Goal: Information Seeking & Learning: Learn about a topic

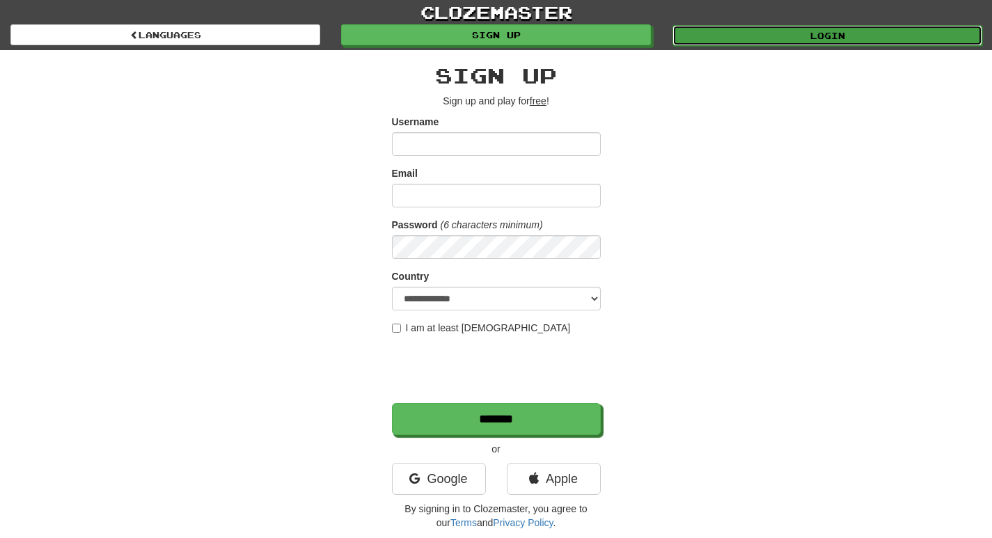
click at [919, 38] on link "Login" at bounding box center [827, 35] width 310 height 21
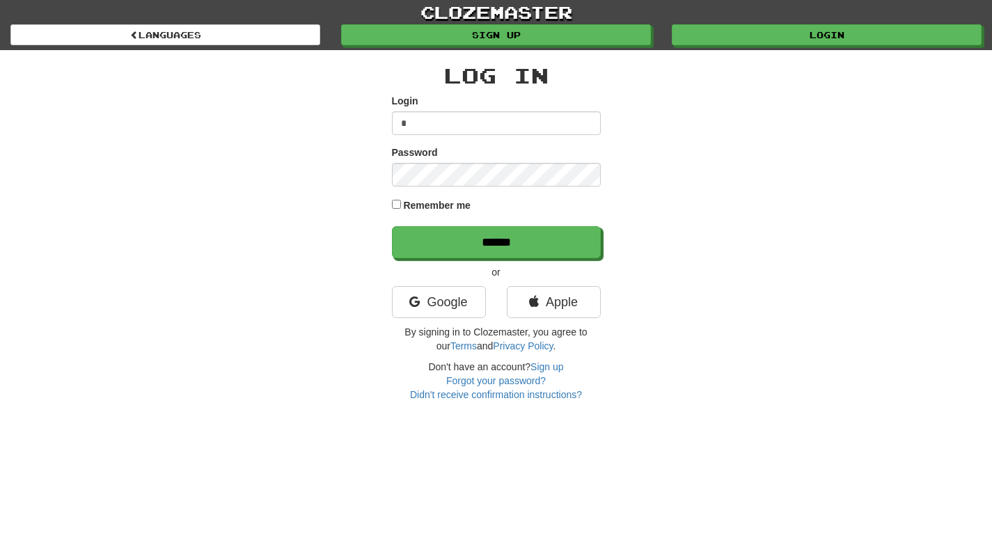
type input "**********"
click at [392, 226] on input "******" at bounding box center [496, 242] width 209 height 32
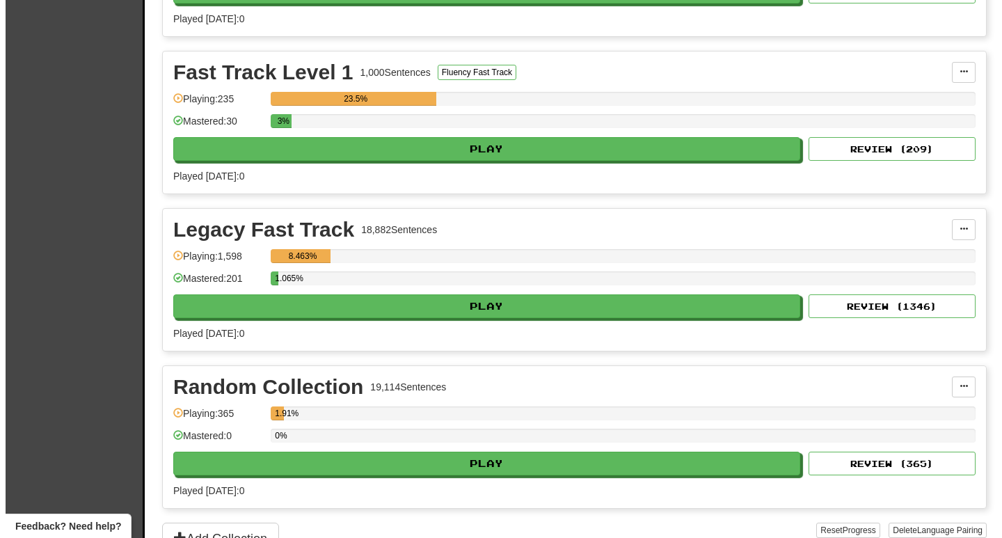
scroll to position [557, 0]
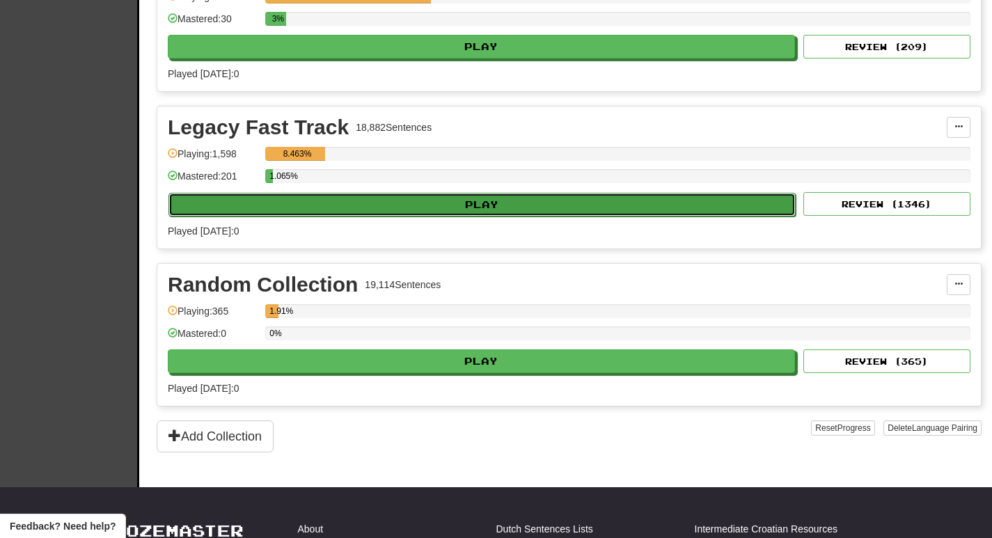
click at [427, 205] on button "Play" at bounding box center [481, 205] width 627 height 24
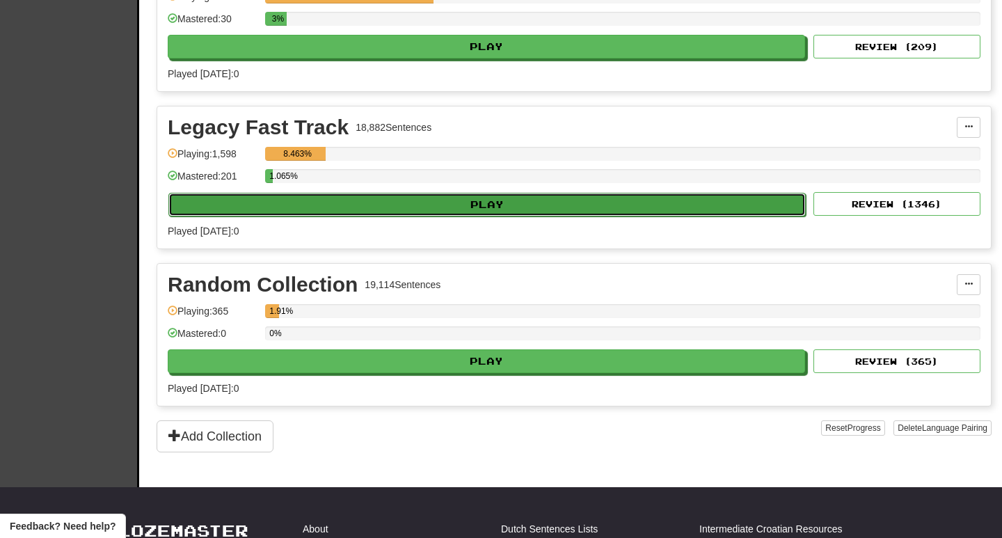
select select "**"
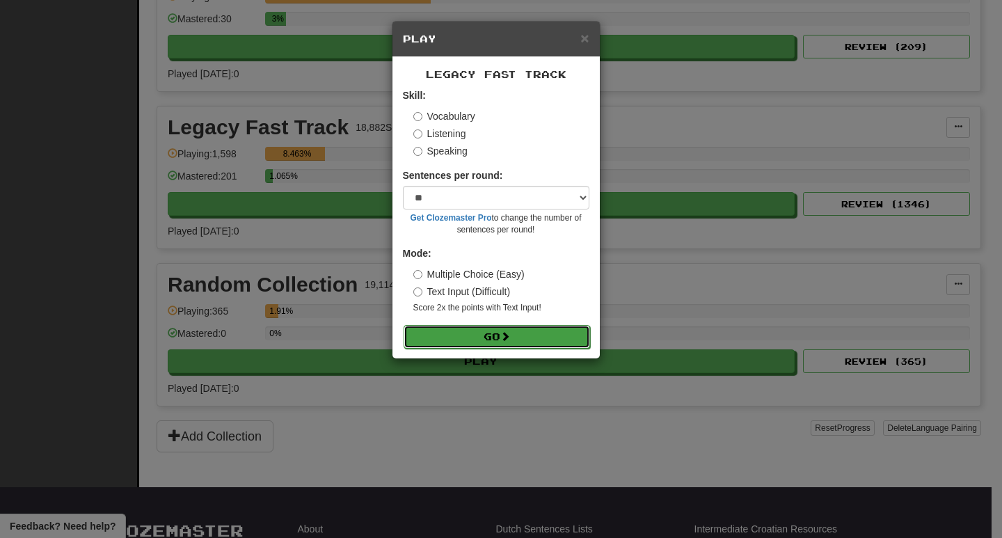
click at [533, 331] on button "Go" at bounding box center [497, 337] width 187 height 24
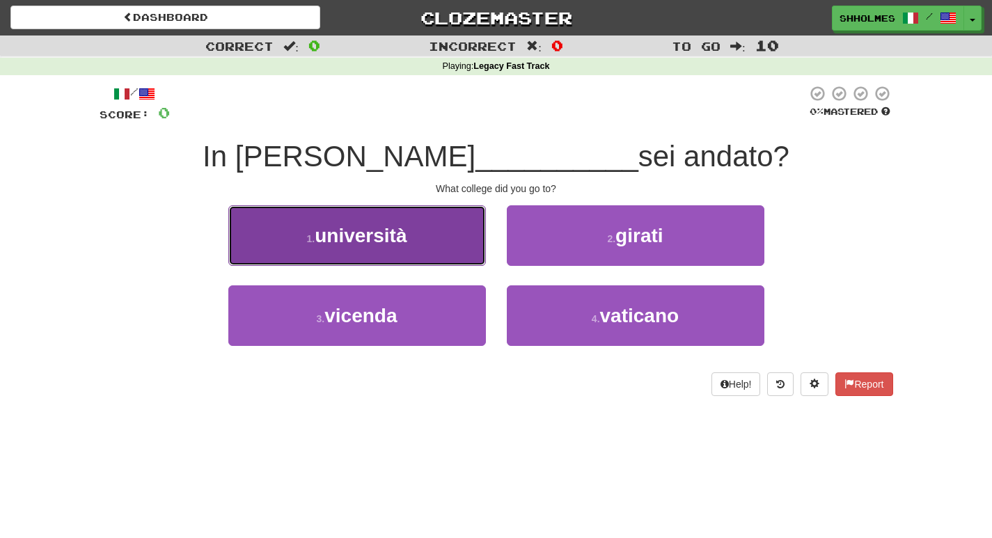
click at [396, 235] on span "università" at bounding box center [361, 236] width 92 height 22
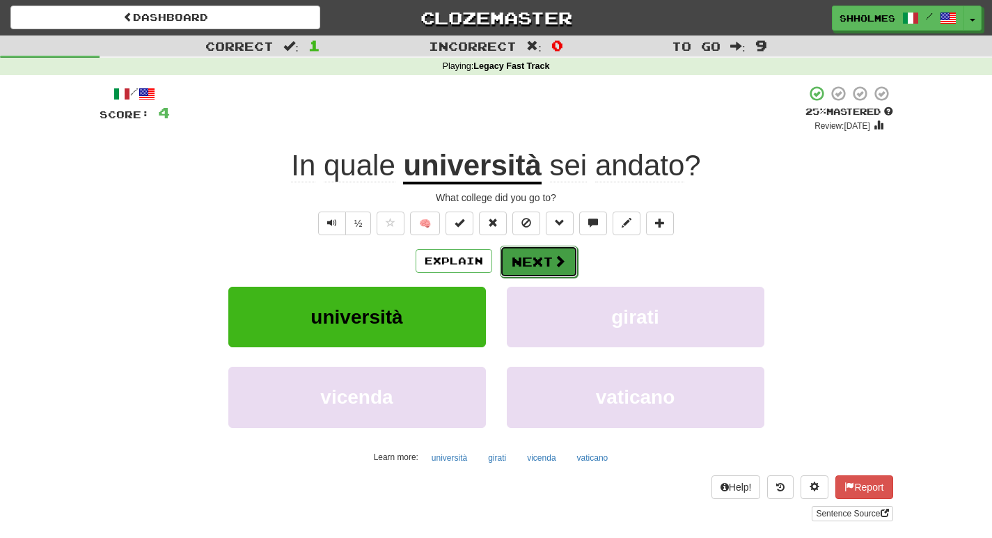
click at [513, 267] on button "Next" at bounding box center [539, 262] width 78 height 32
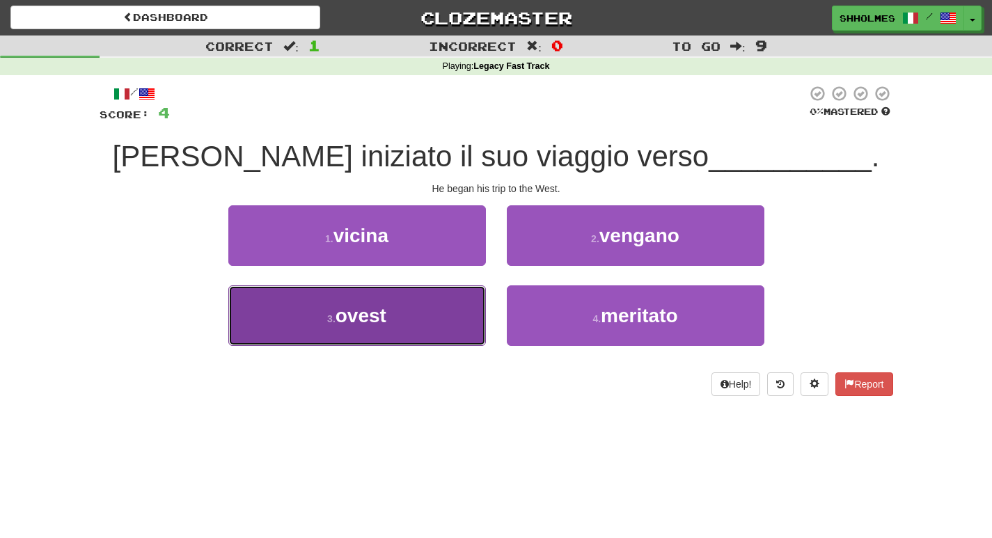
click at [442, 304] on button "3 . ovest" at bounding box center [357, 315] width 258 height 61
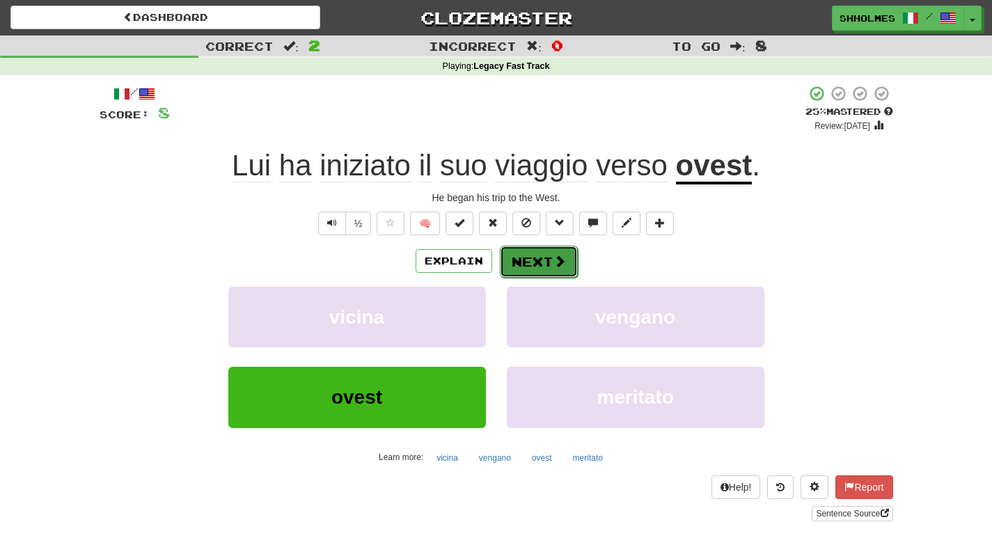
click at [516, 265] on button "Next" at bounding box center [539, 262] width 78 height 32
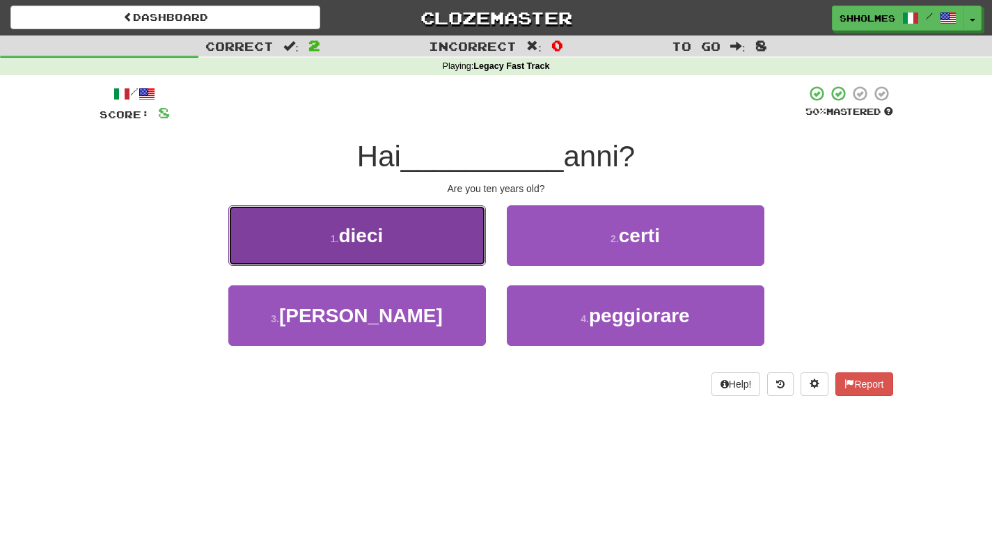
click at [439, 258] on button "1 . dieci" at bounding box center [357, 235] width 258 height 61
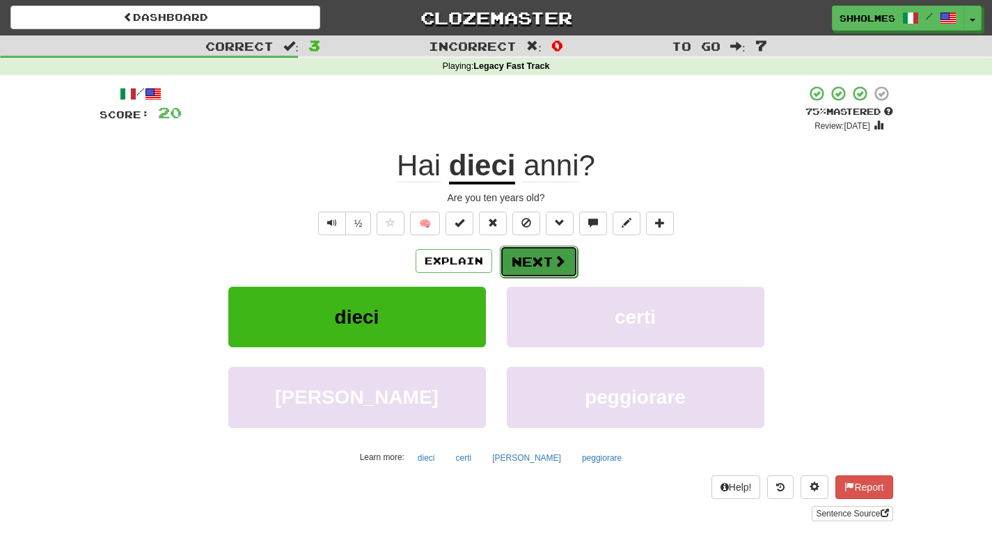
click at [531, 267] on button "Next" at bounding box center [539, 262] width 78 height 32
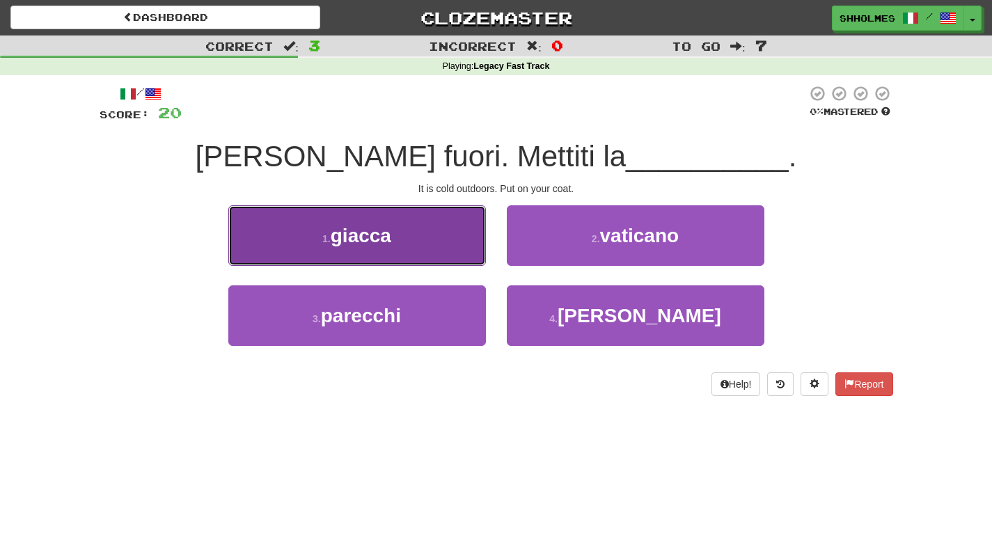
click at [448, 238] on button "1 . giacca" at bounding box center [357, 235] width 258 height 61
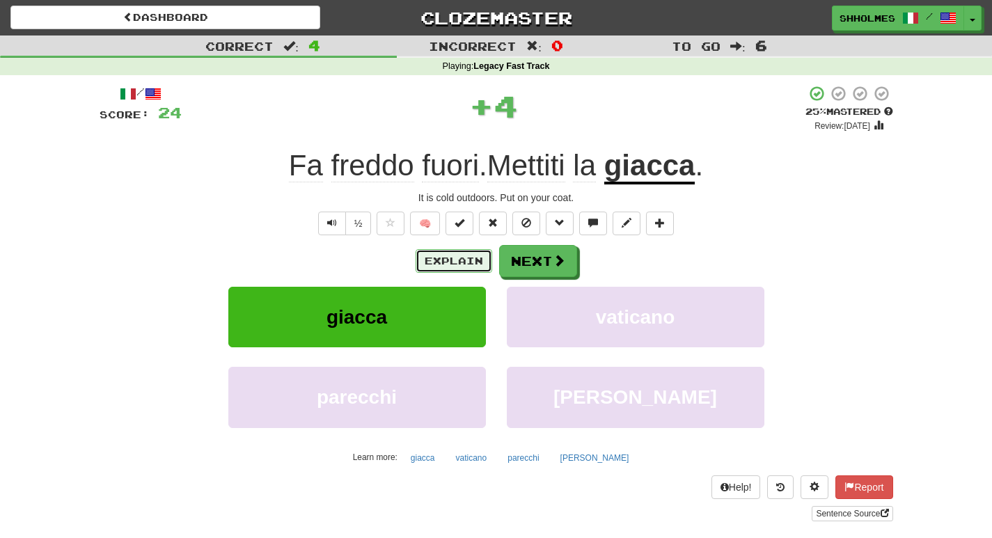
click at [444, 255] on button "Explain" at bounding box center [454, 261] width 77 height 24
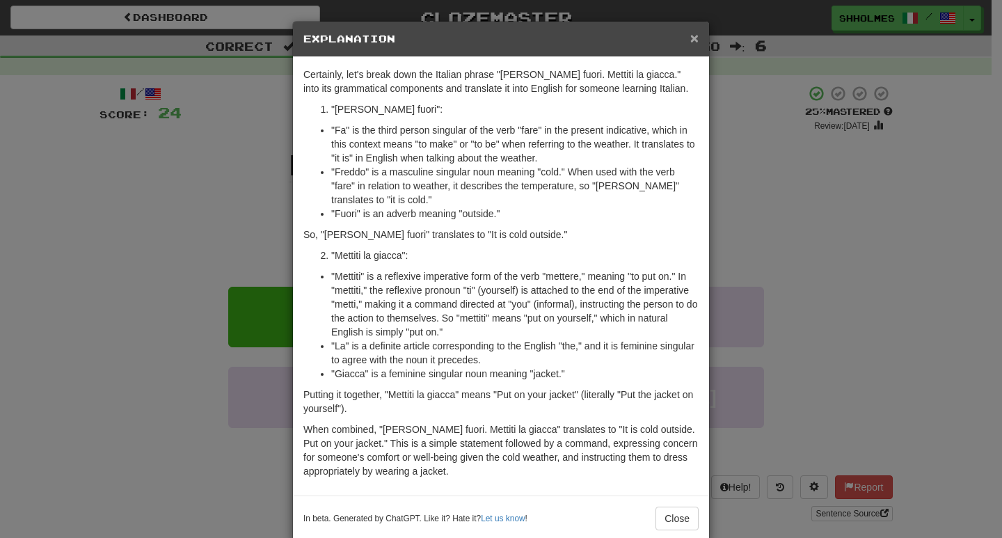
click at [690, 36] on span "×" at bounding box center [694, 38] width 8 height 16
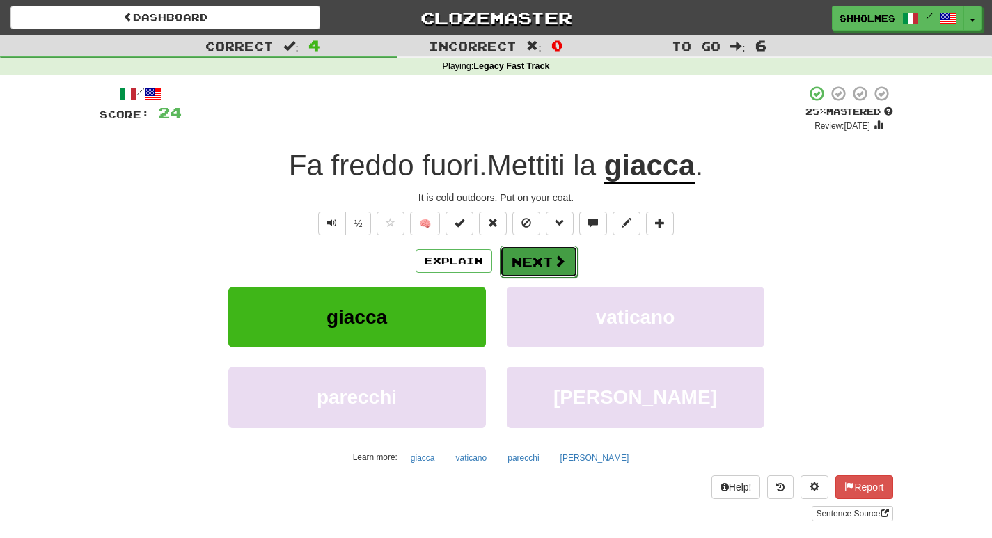
click at [530, 256] on button "Next" at bounding box center [539, 262] width 78 height 32
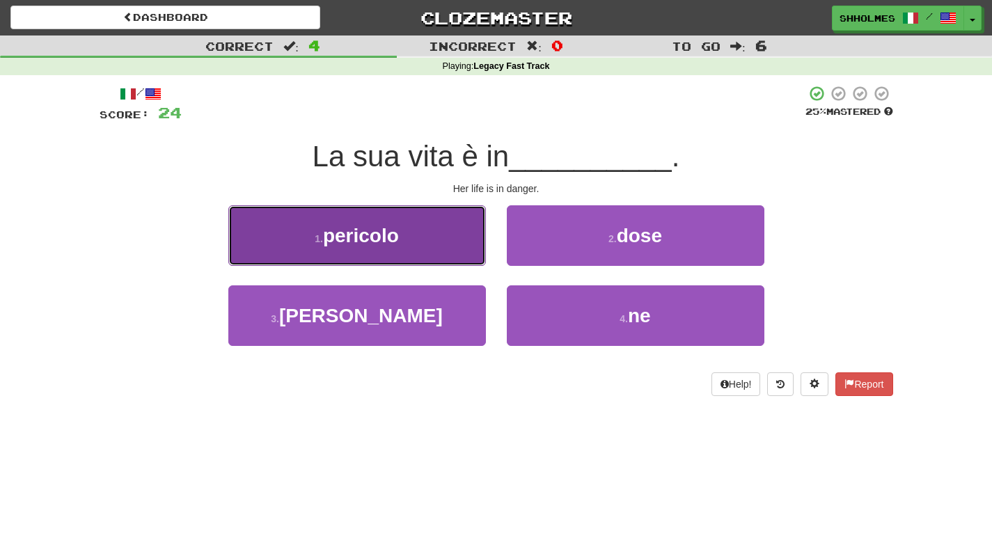
click at [444, 221] on button "1 . pericolo" at bounding box center [357, 235] width 258 height 61
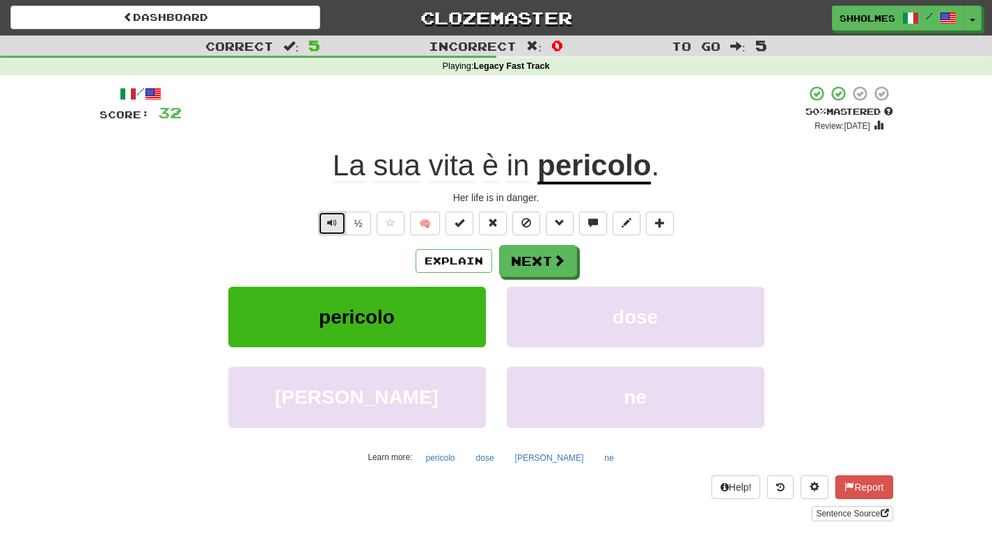
click at [322, 223] on button "Text-to-speech controls" at bounding box center [332, 224] width 28 height 24
click at [526, 262] on button "Next" at bounding box center [539, 262] width 78 height 32
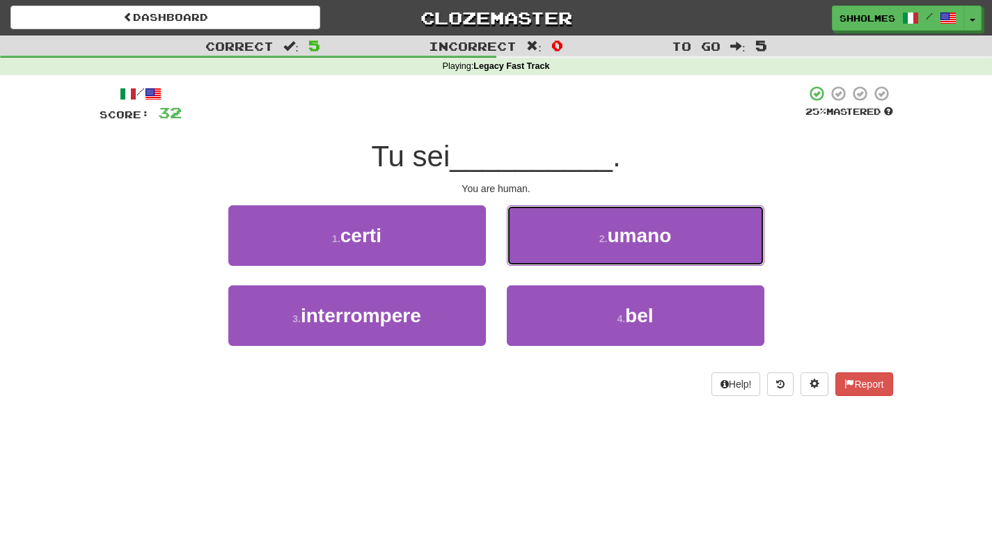
click at [576, 240] on button "2 . umano" at bounding box center [636, 235] width 258 height 61
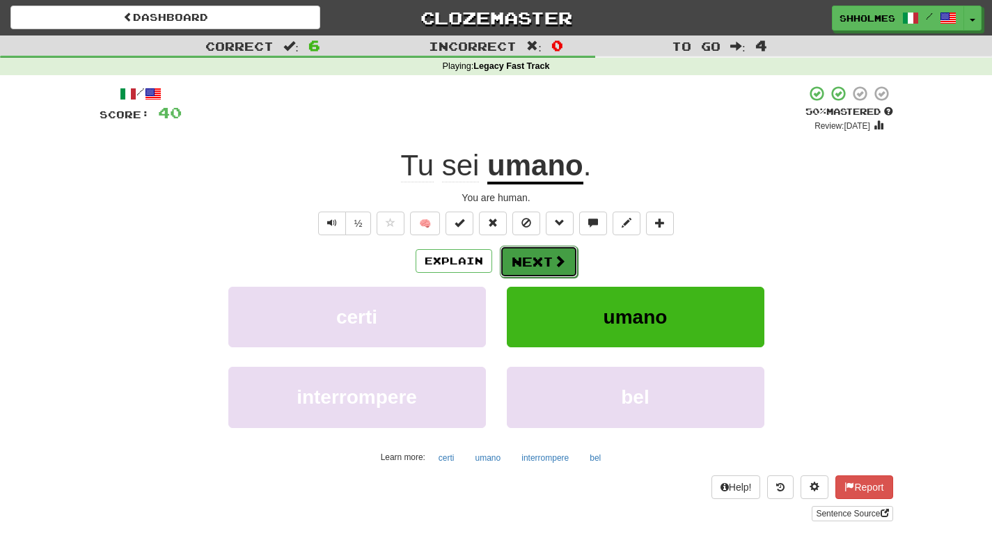
click at [543, 261] on button "Next" at bounding box center [539, 262] width 78 height 32
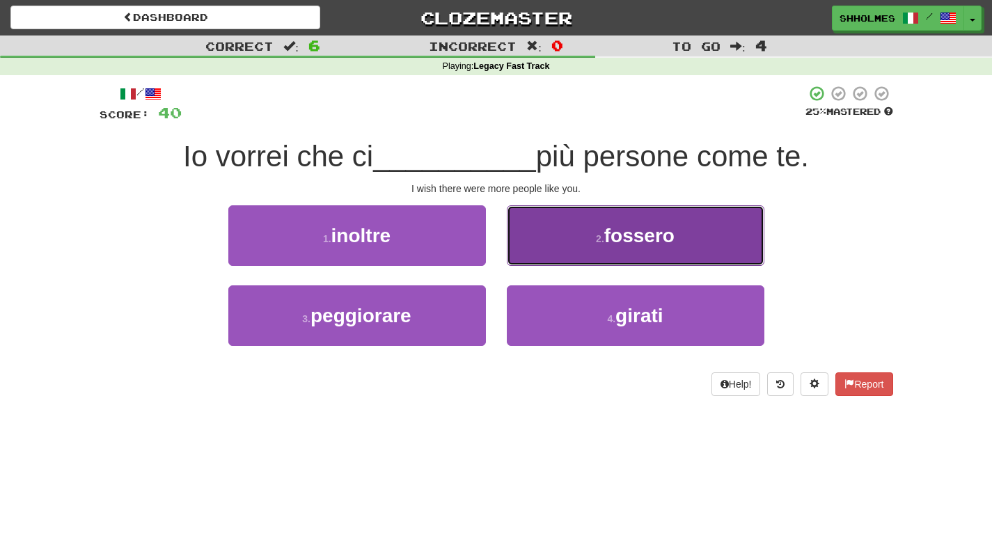
click at [553, 244] on button "2 . fossero" at bounding box center [636, 235] width 258 height 61
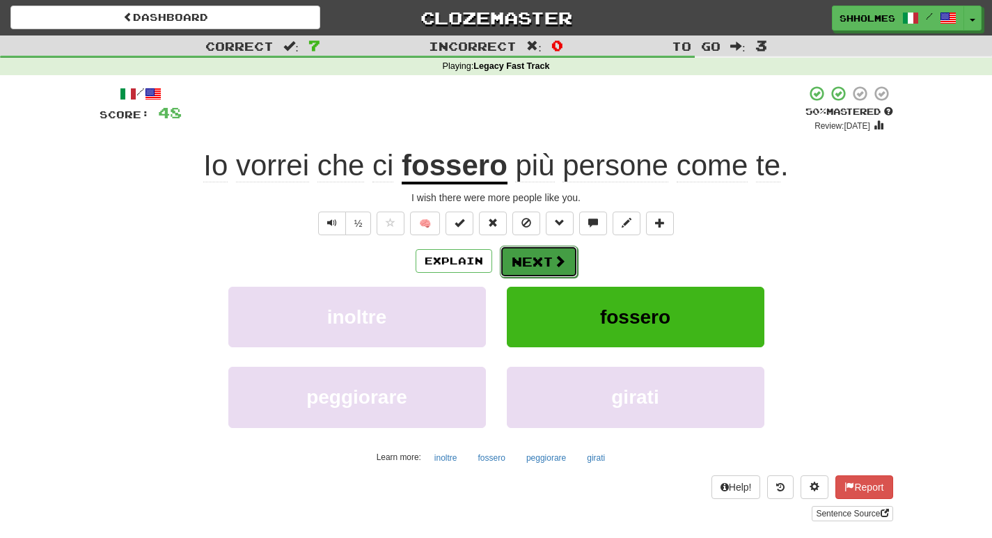
click at [526, 267] on button "Next" at bounding box center [539, 262] width 78 height 32
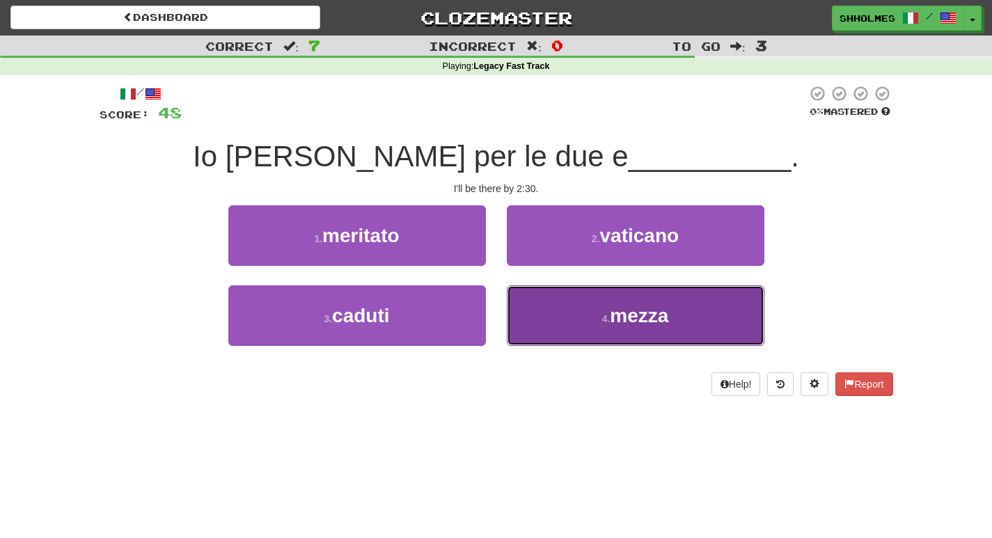
click at [555, 301] on button "4 . mezza" at bounding box center [636, 315] width 258 height 61
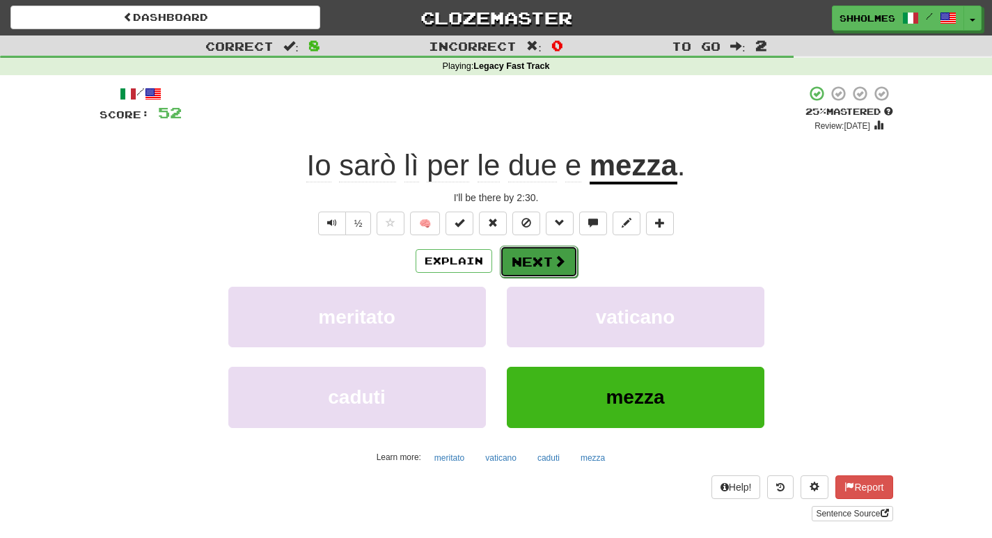
click at [546, 263] on button "Next" at bounding box center [539, 262] width 78 height 32
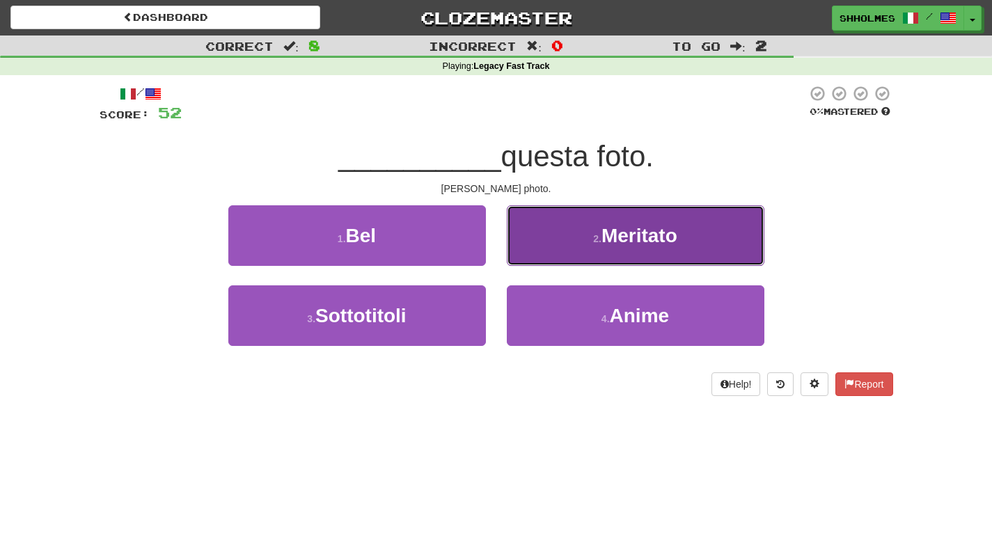
click at [558, 247] on button "2 . Meritato" at bounding box center [636, 235] width 258 height 61
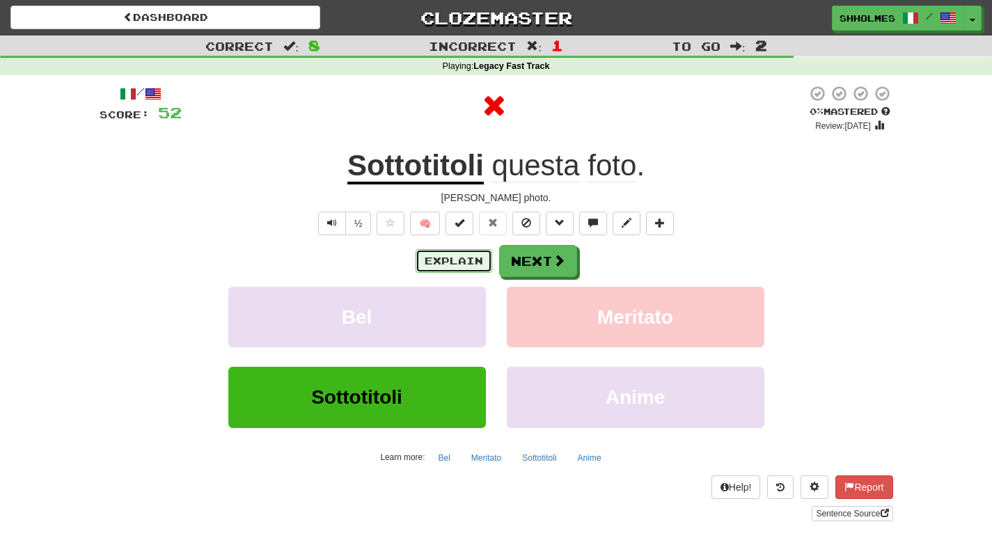
click at [441, 254] on button "Explain" at bounding box center [454, 261] width 77 height 24
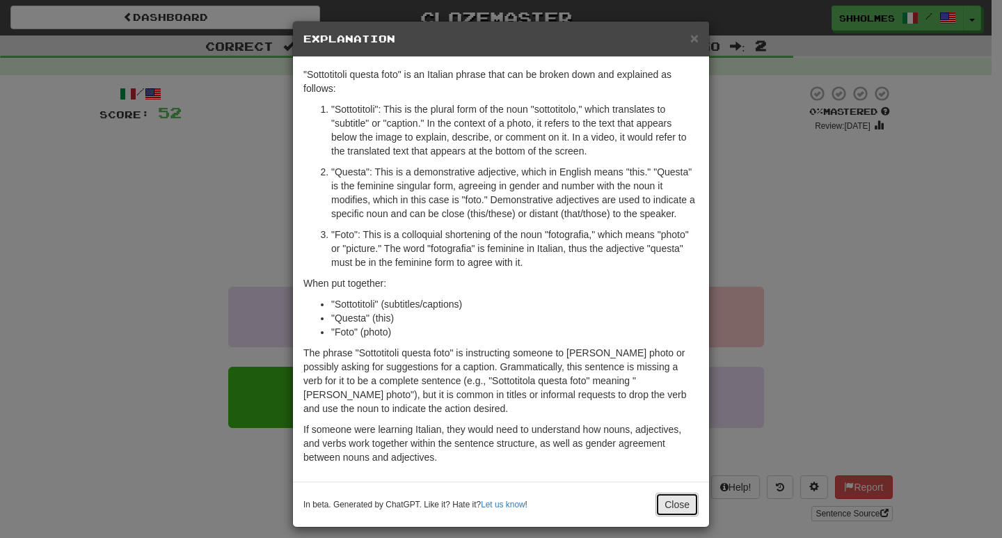
click at [656, 505] on button "Close" at bounding box center [677, 505] width 43 height 24
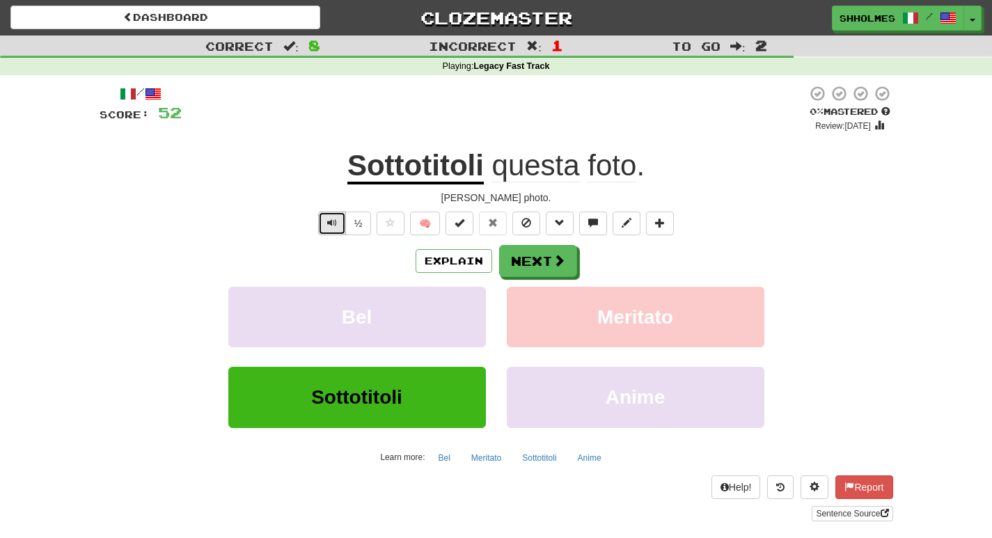
click at [329, 221] on span "Text-to-speech controls" at bounding box center [332, 223] width 10 height 10
click at [520, 257] on button "Next" at bounding box center [539, 262] width 78 height 32
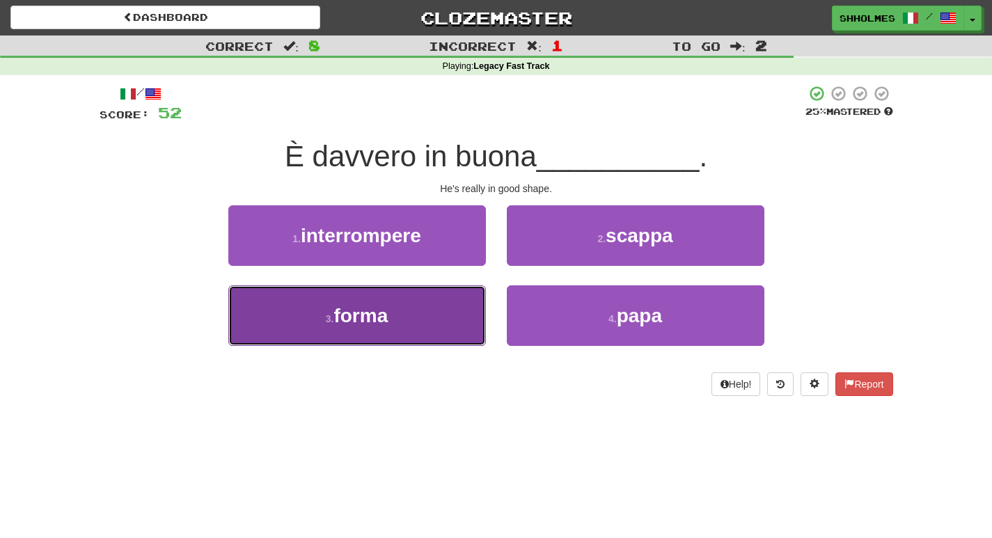
click at [444, 306] on button "3 . forma" at bounding box center [357, 315] width 258 height 61
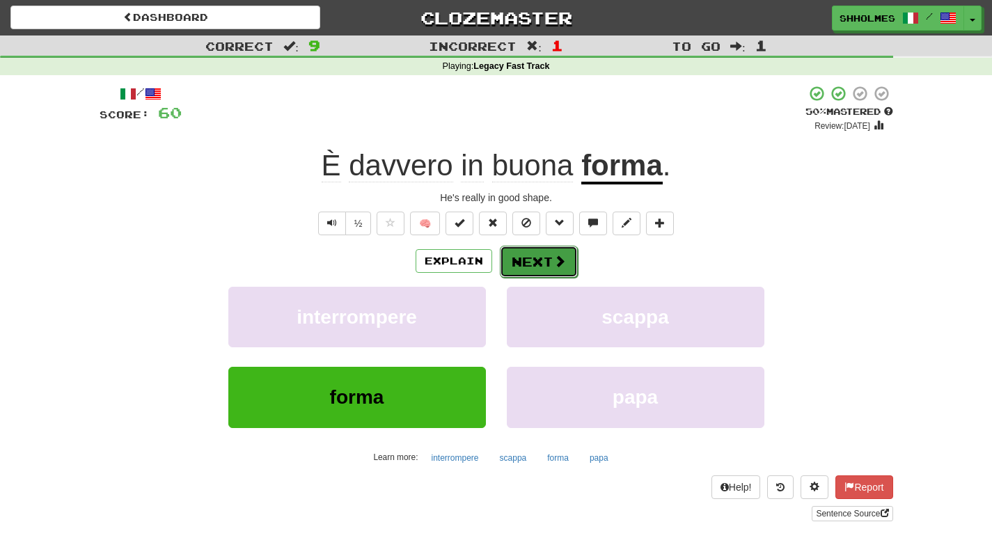
click at [535, 267] on button "Next" at bounding box center [539, 262] width 78 height 32
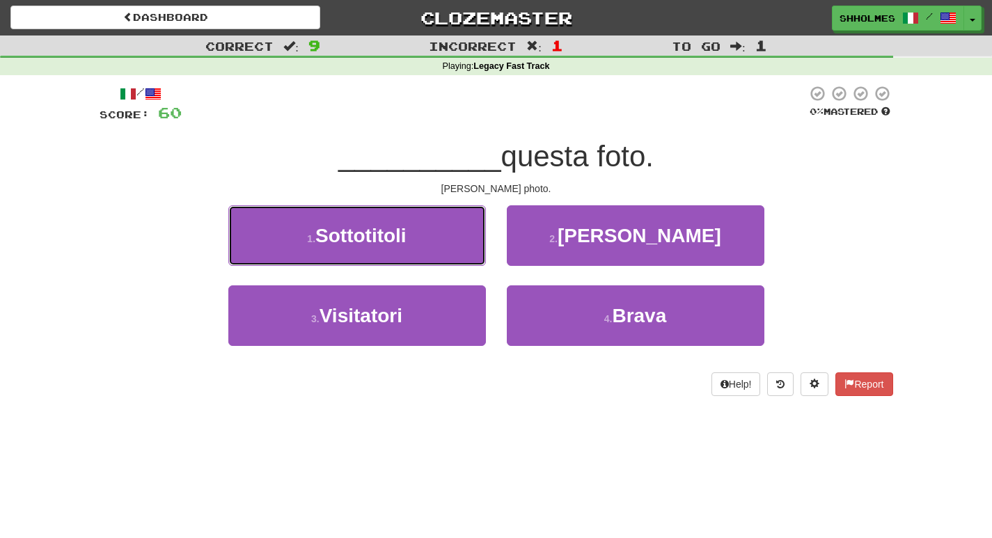
click at [426, 242] on button "1 . Sottotitoli" at bounding box center [357, 235] width 258 height 61
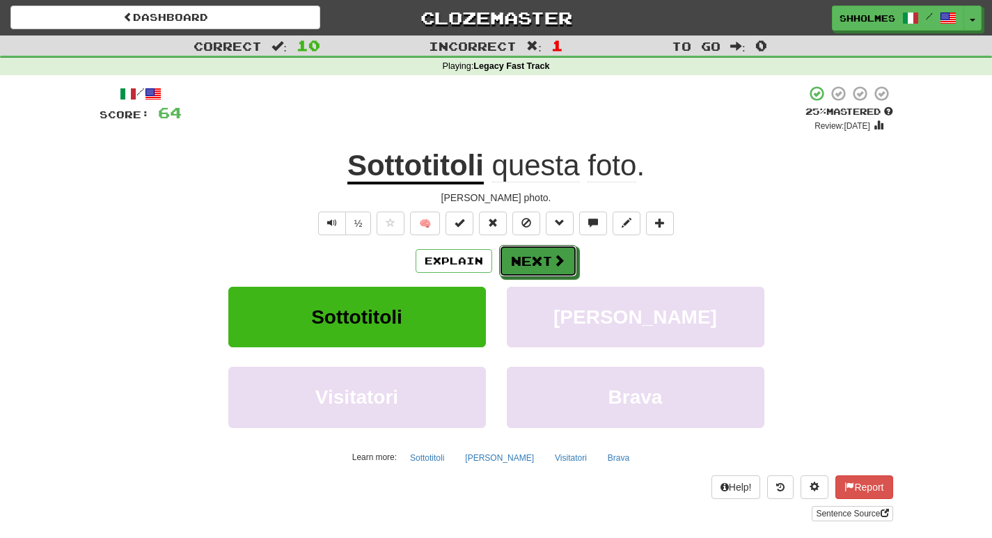
click at [523, 262] on button "Next" at bounding box center [538, 261] width 78 height 32
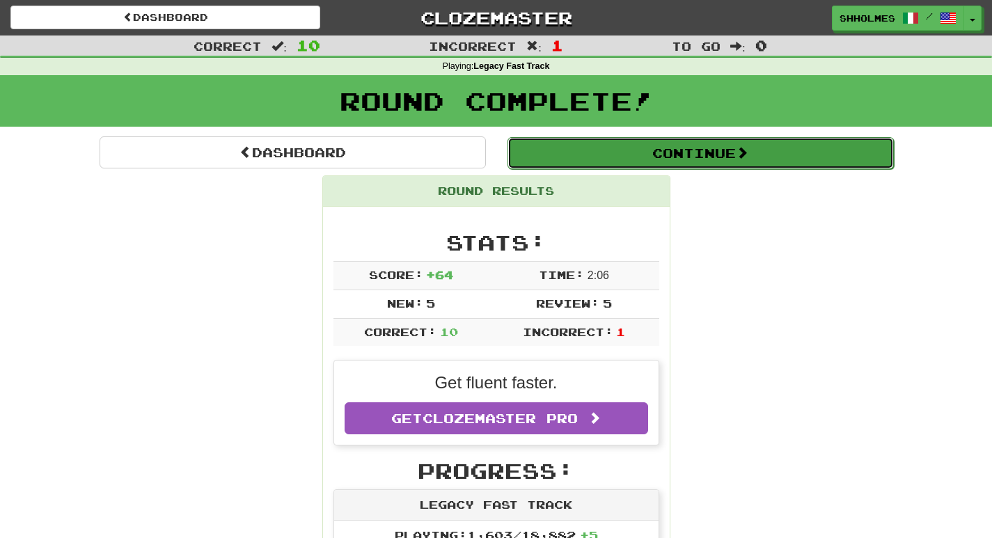
click at [522, 145] on button "Continue" at bounding box center [700, 153] width 386 height 32
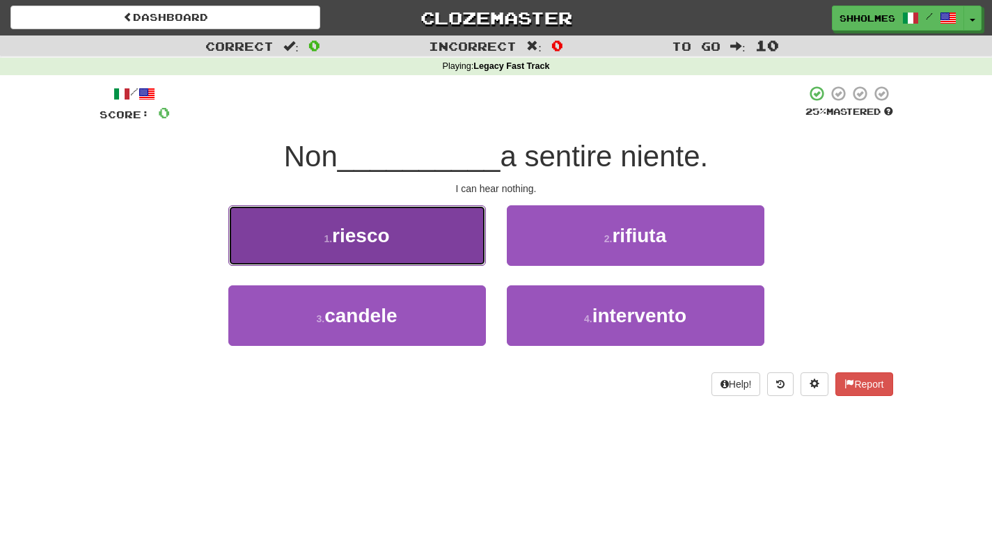
click at [351, 221] on button "1 . riesco" at bounding box center [357, 235] width 258 height 61
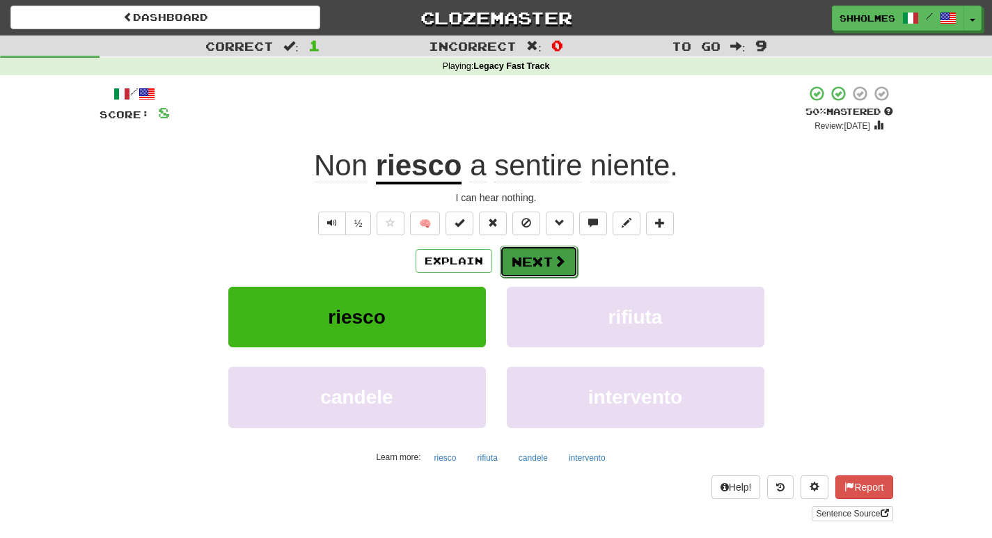
click at [530, 267] on button "Next" at bounding box center [539, 262] width 78 height 32
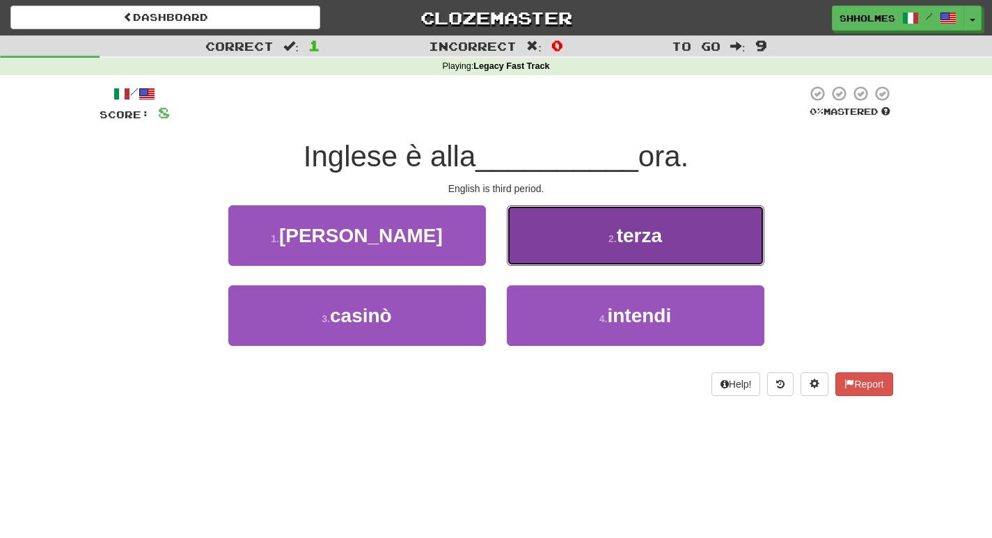
click at [622, 236] on span "terza" at bounding box center [639, 236] width 45 height 22
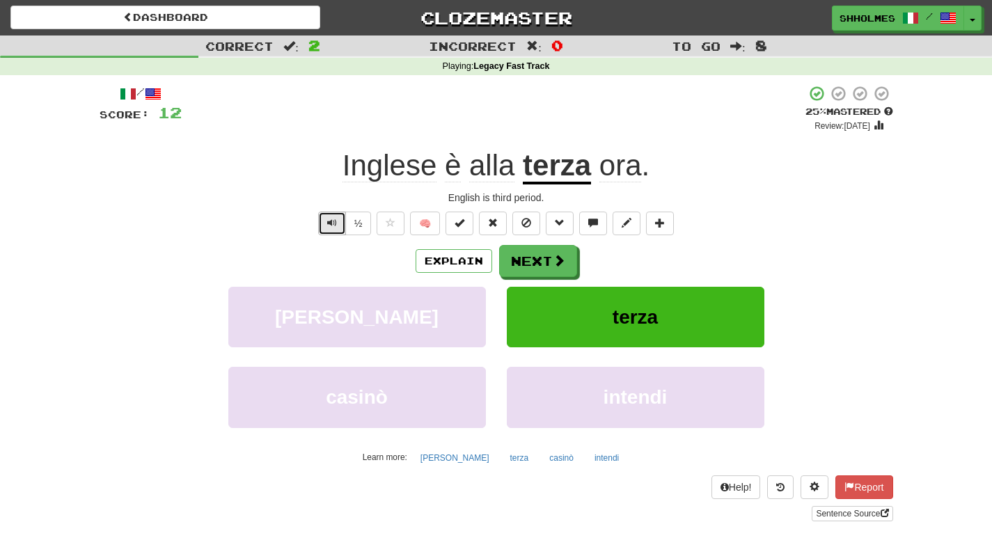
click at [333, 220] on span "Text-to-speech controls" at bounding box center [332, 223] width 10 height 10
click at [473, 255] on button "Explain" at bounding box center [454, 261] width 77 height 24
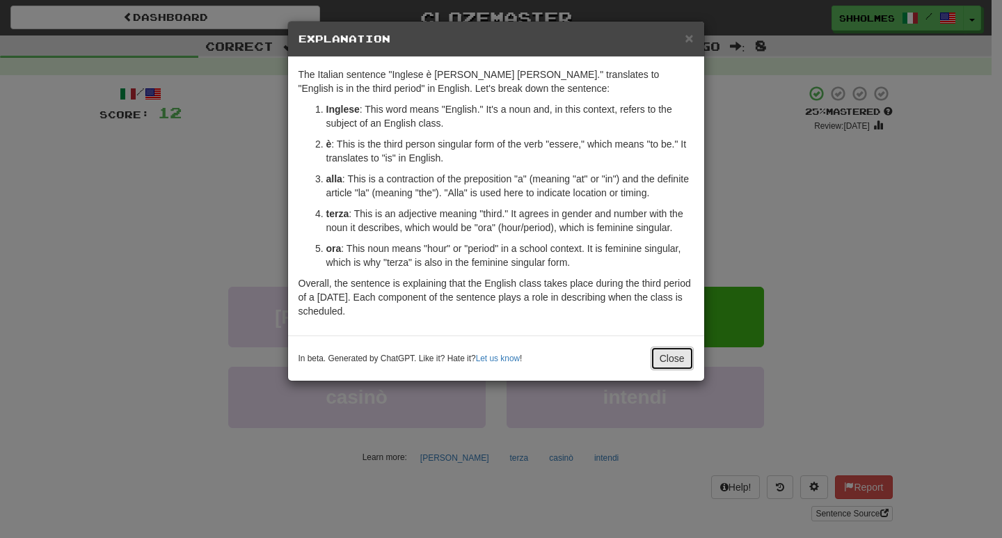
click at [690, 361] on button "Close" at bounding box center [672, 359] width 43 height 24
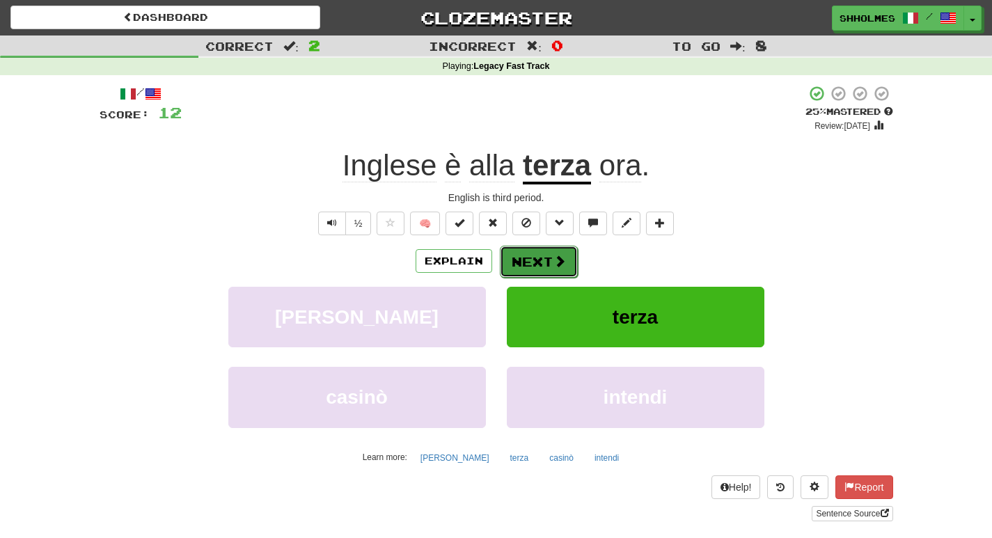
click at [562, 261] on span at bounding box center [559, 261] width 13 height 13
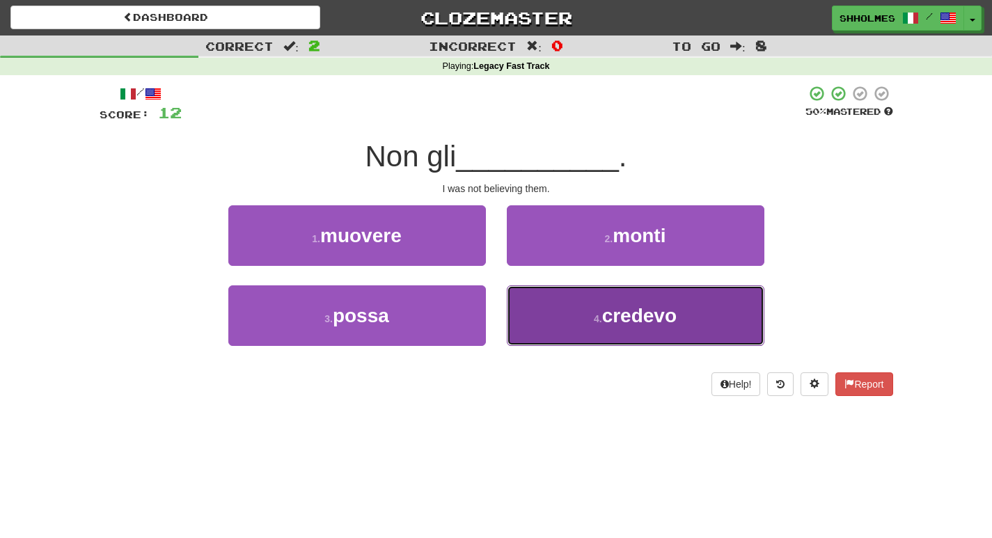
click at [574, 308] on button "4 . credevo" at bounding box center [636, 315] width 258 height 61
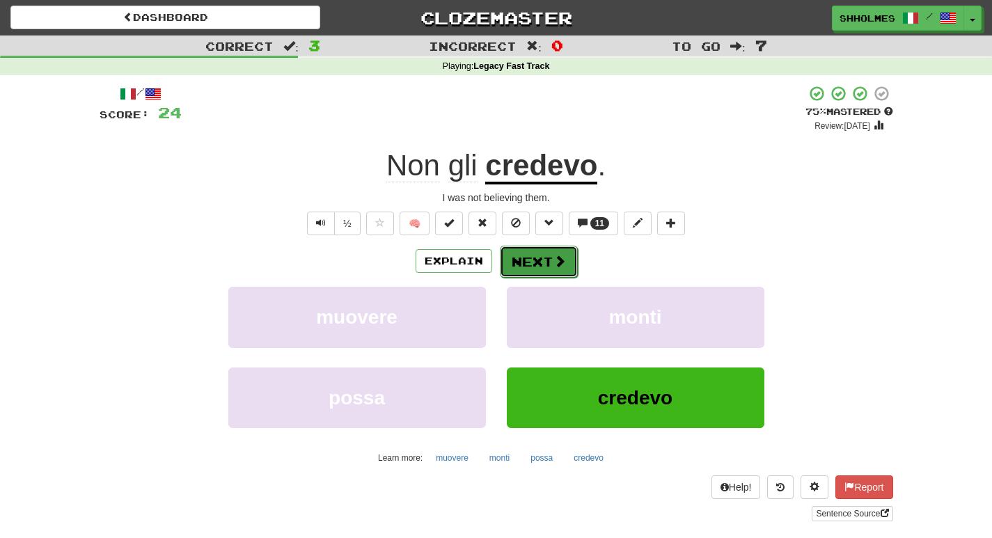
click at [553, 264] on span at bounding box center [559, 261] width 13 height 13
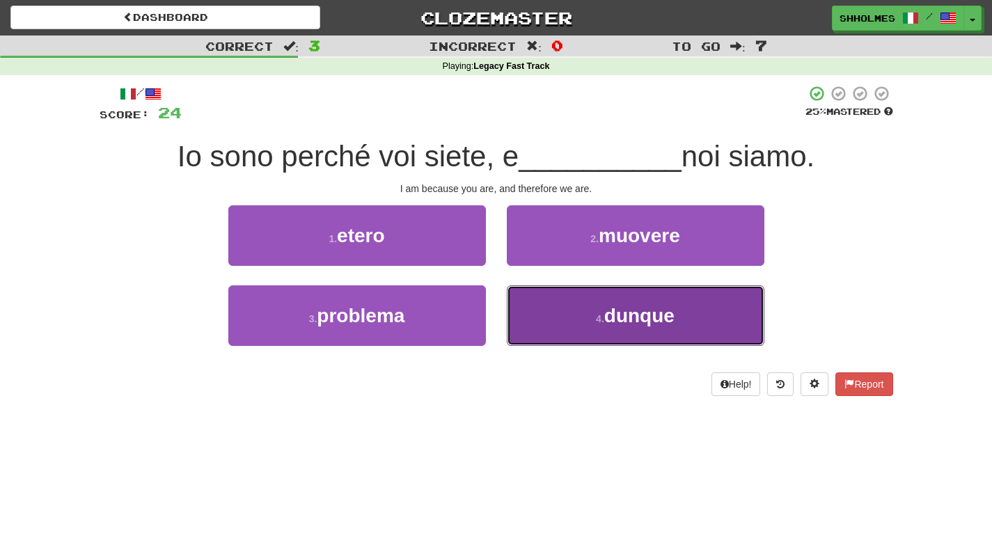
click at [565, 310] on button "4 . dunque" at bounding box center [636, 315] width 258 height 61
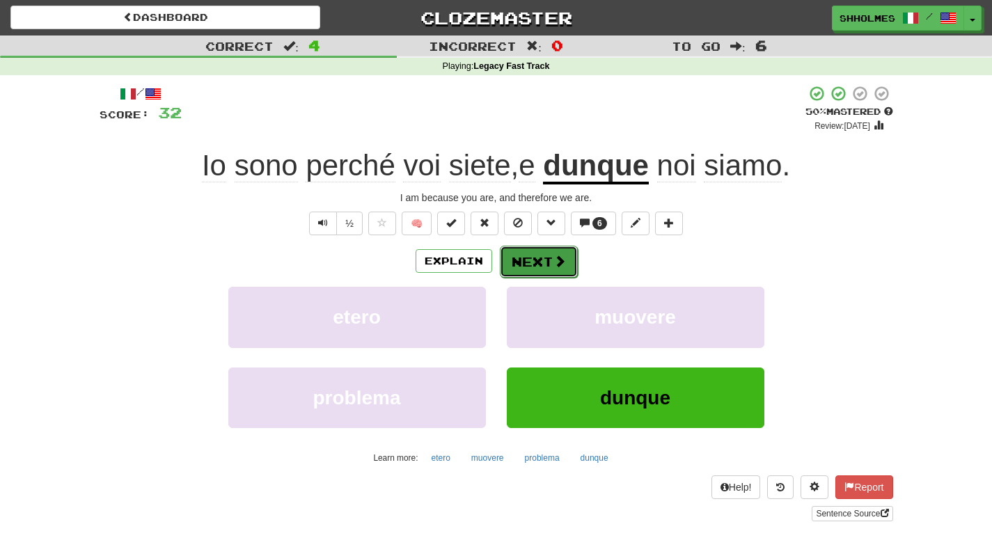
click at [538, 263] on button "Next" at bounding box center [539, 262] width 78 height 32
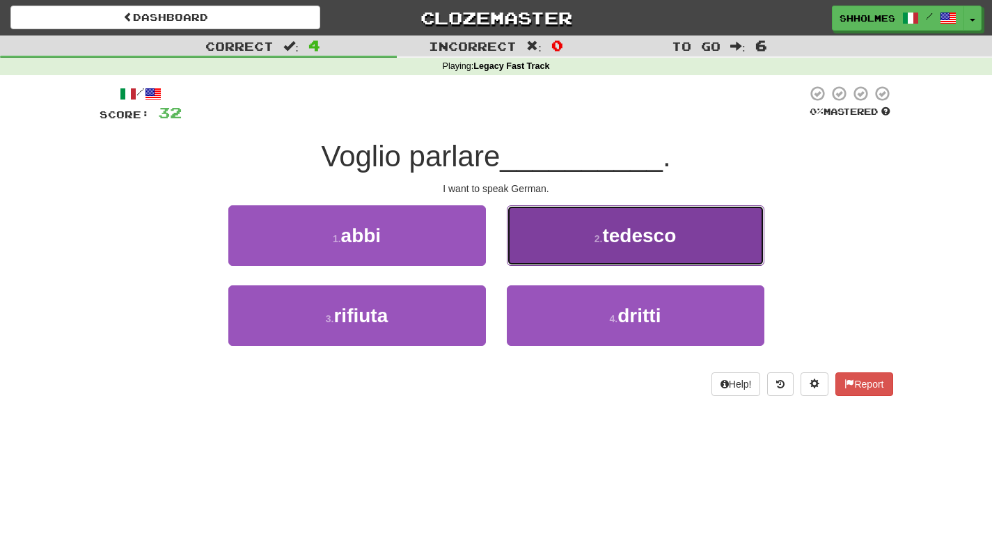
click at [546, 249] on button "2 . tedesco" at bounding box center [636, 235] width 258 height 61
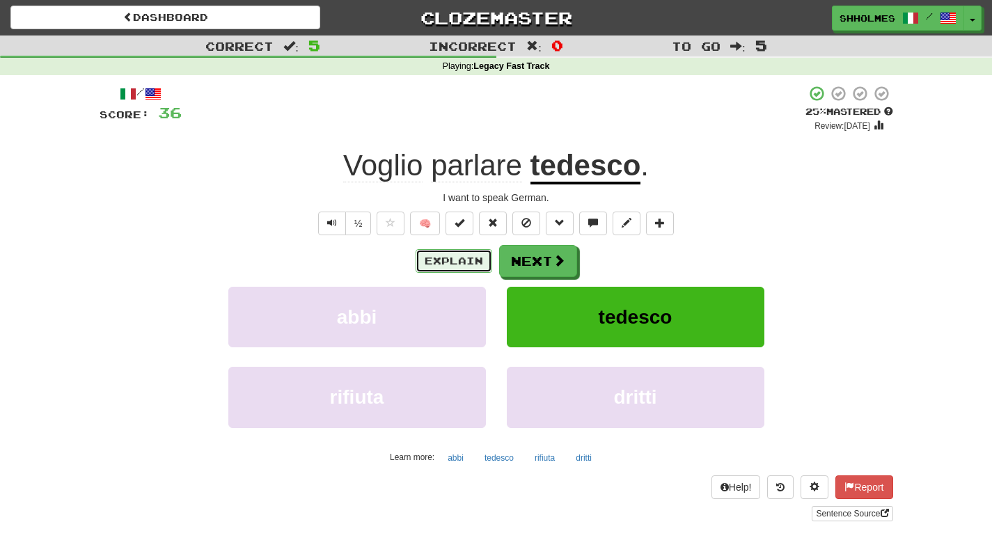
click at [477, 262] on button "Explain" at bounding box center [454, 261] width 77 height 24
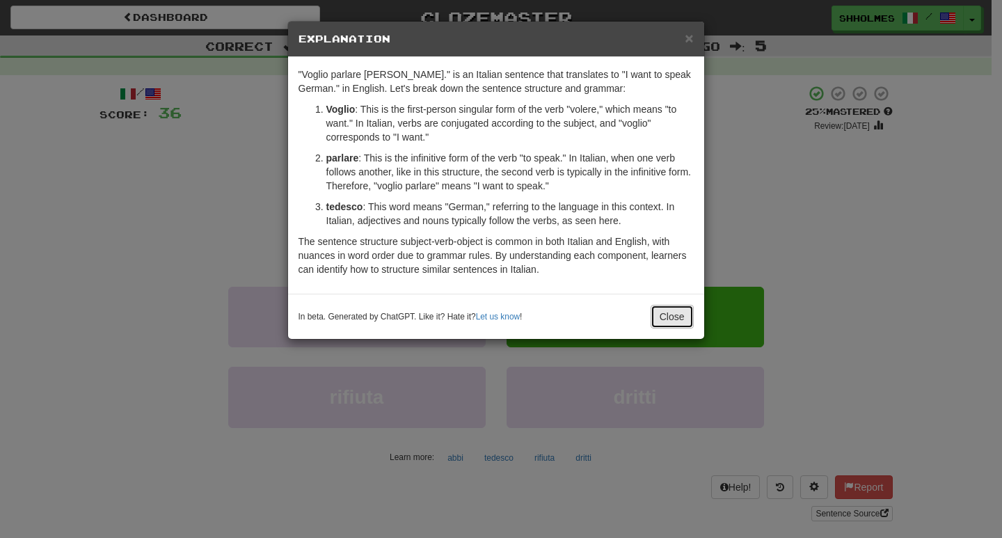
click at [672, 319] on button "Close" at bounding box center [672, 317] width 43 height 24
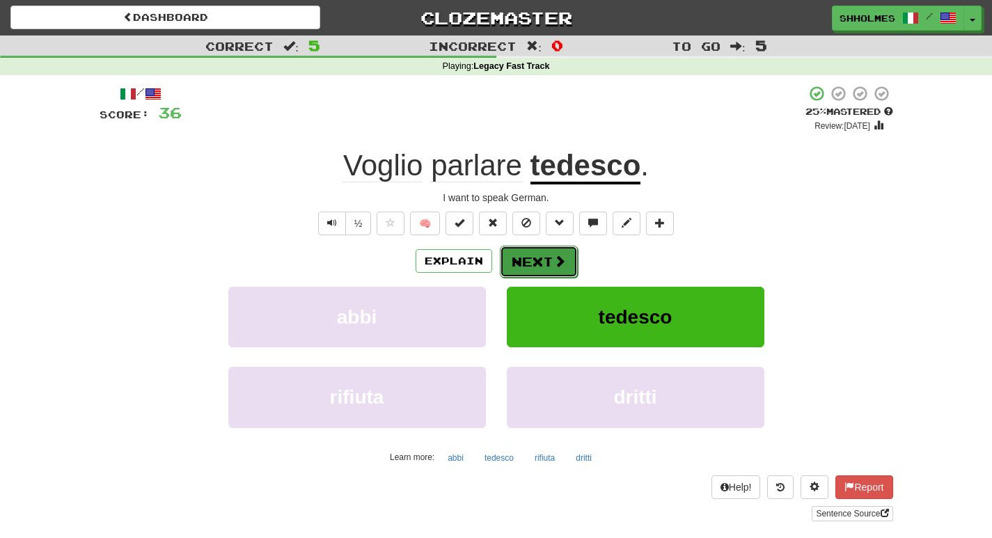
click at [548, 261] on button "Next" at bounding box center [539, 262] width 78 height 32
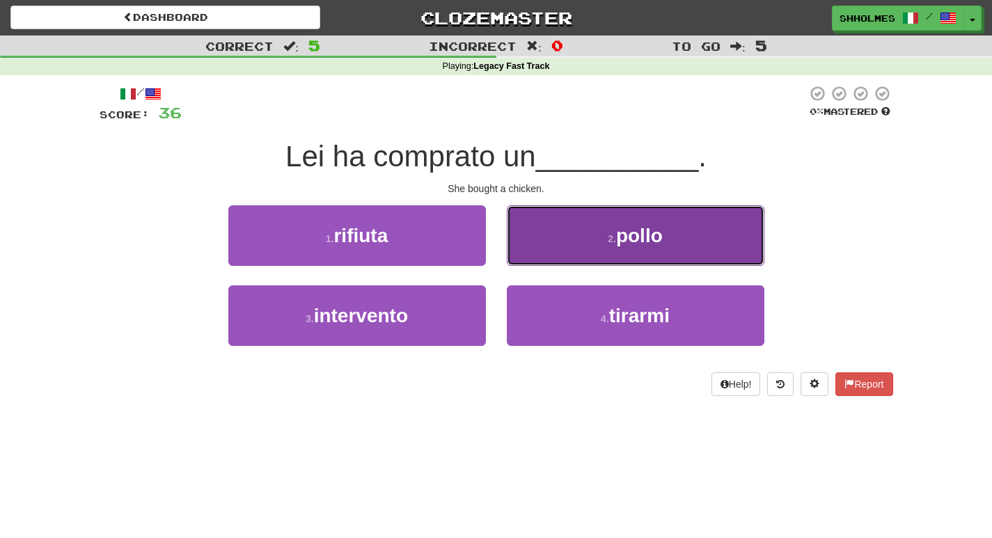
click at [597, 242] on button "2 . pollo" at bounding box center [636, 235] width 258 height 61
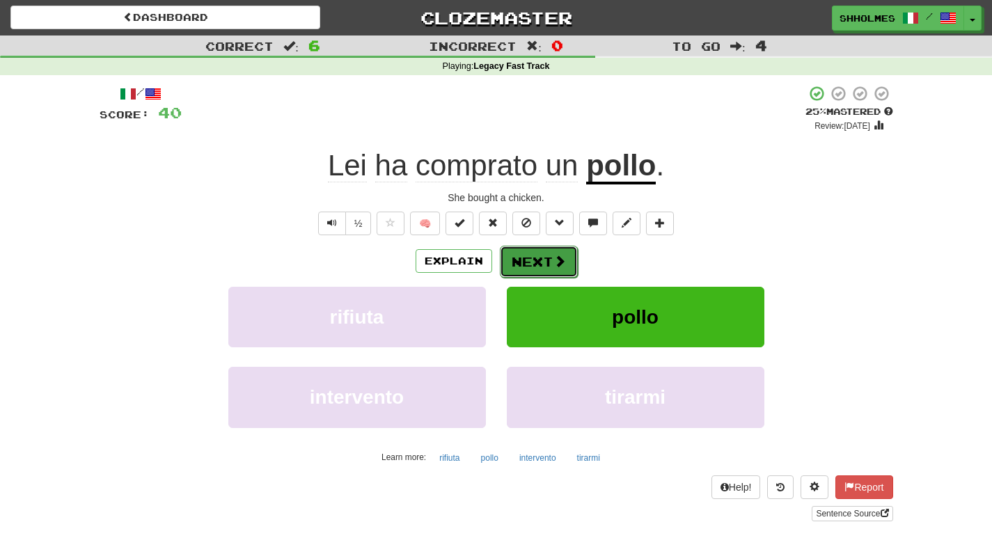
click at [531, 269] on button "Next" at bounding box center [539, 262] width 78 height 32
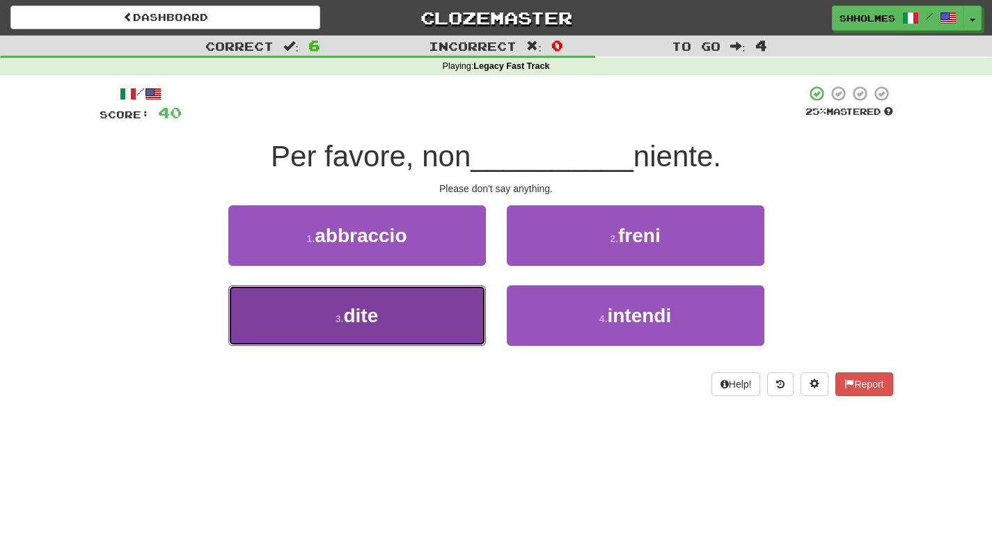
click at [400, 331] on button "3 . dite" at bounding box center [357, 315] width 258 height 61
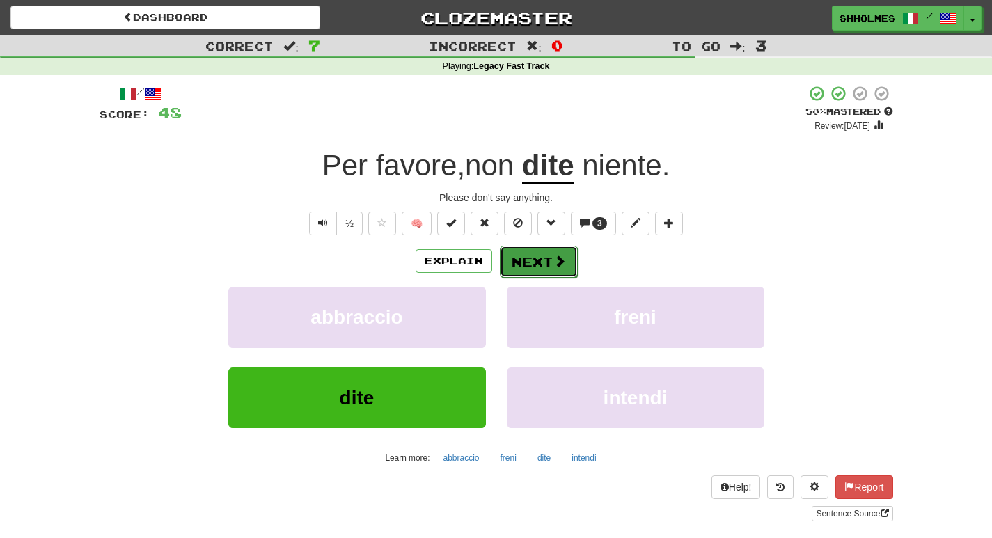
click at [537, 264] on button "Next" at bounding box center [539, 262] width 78 height 32
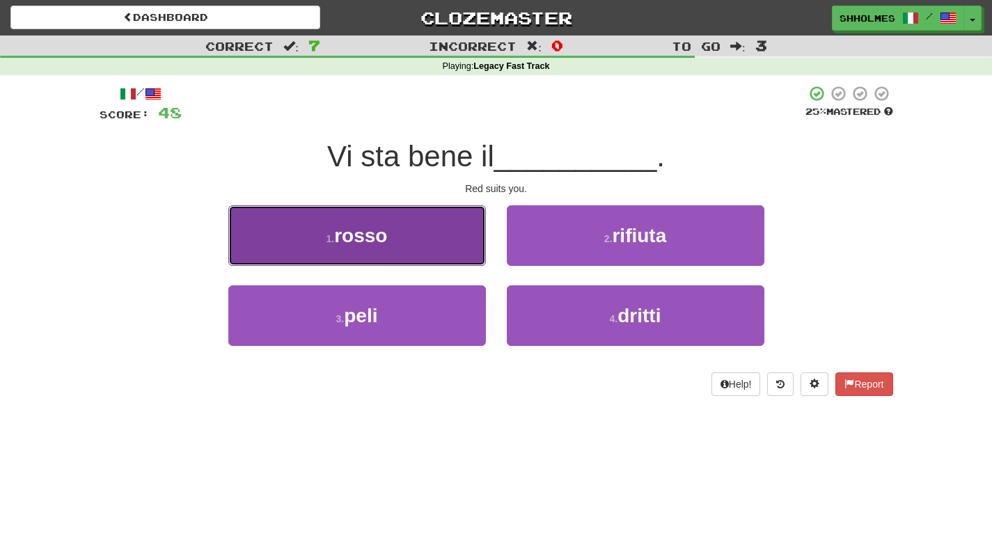
click at [418, 249] on button "1 . rosso" at bounding box center [357, 235] width 258 height 61
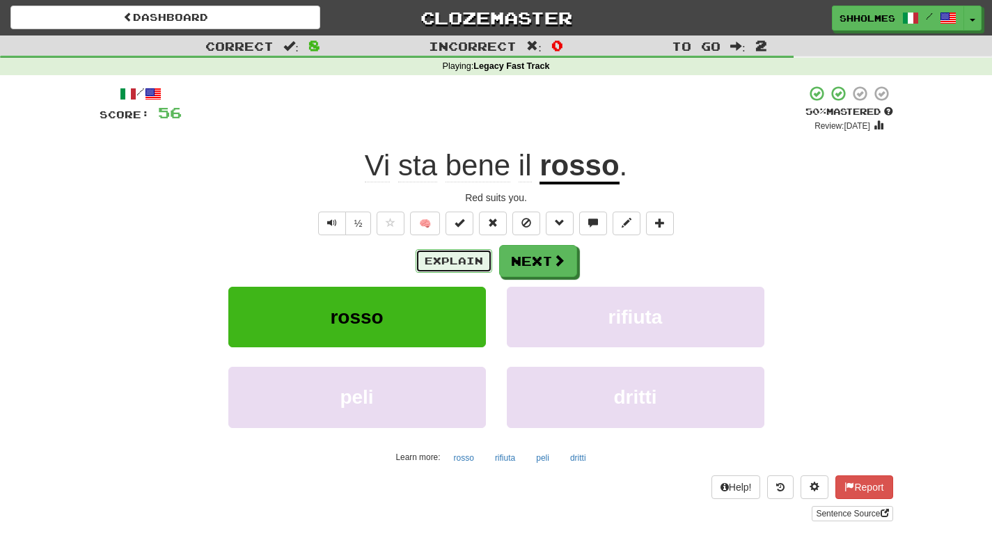
click at [428, 264] on button "Explain" at bounding box center [454, 261] width 77 height 24
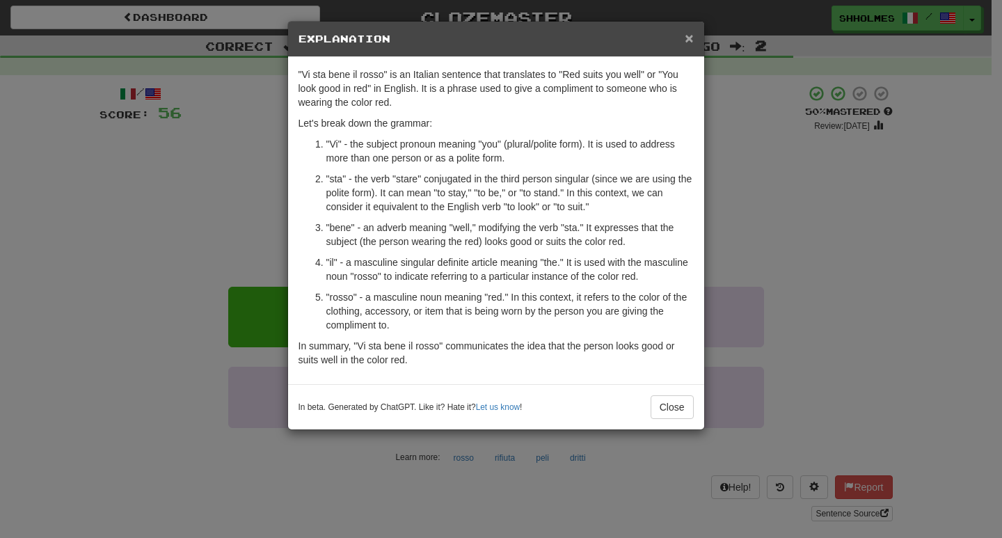
click at [691, 38] on span "×" at bounding box center [689, 38] width 8 height 16
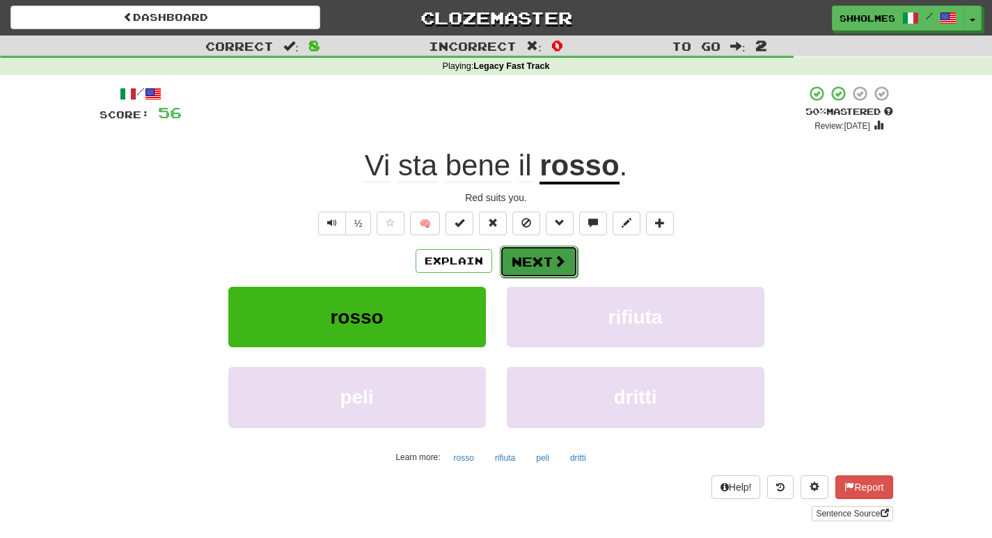
click at [525, 264] on button "Next" at bounding box center [539, 262] width 78 height 32
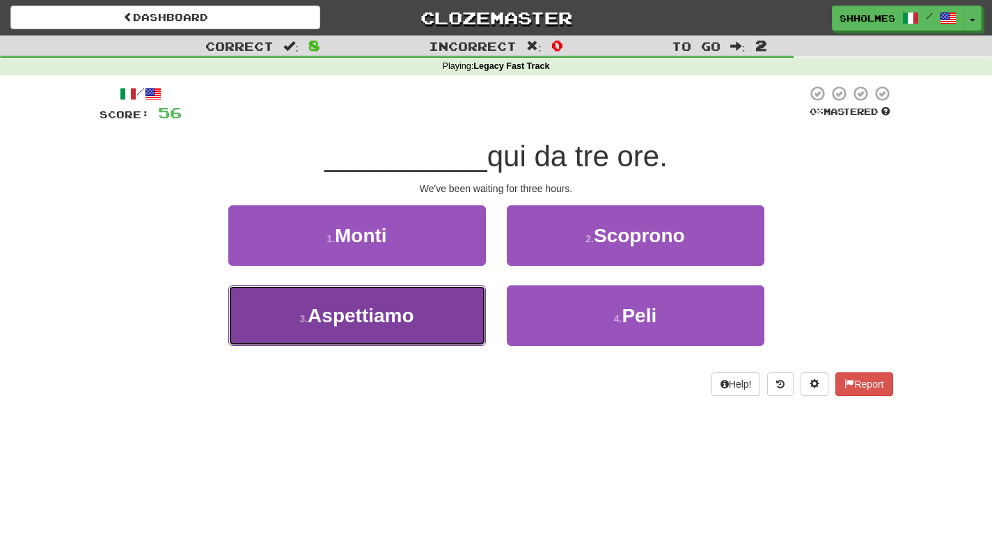
click at [381, 314] on span "Aspettiamo" at bounding box center [361, 316] width 106 height 22
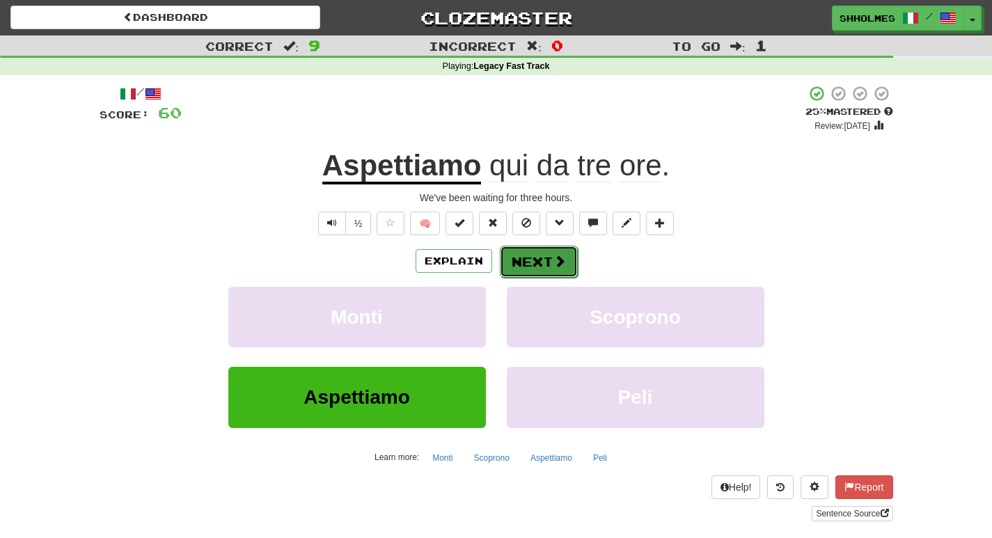
click at [518, 261] on button "Next" at bounding box center [539, 262] width 78 height 32
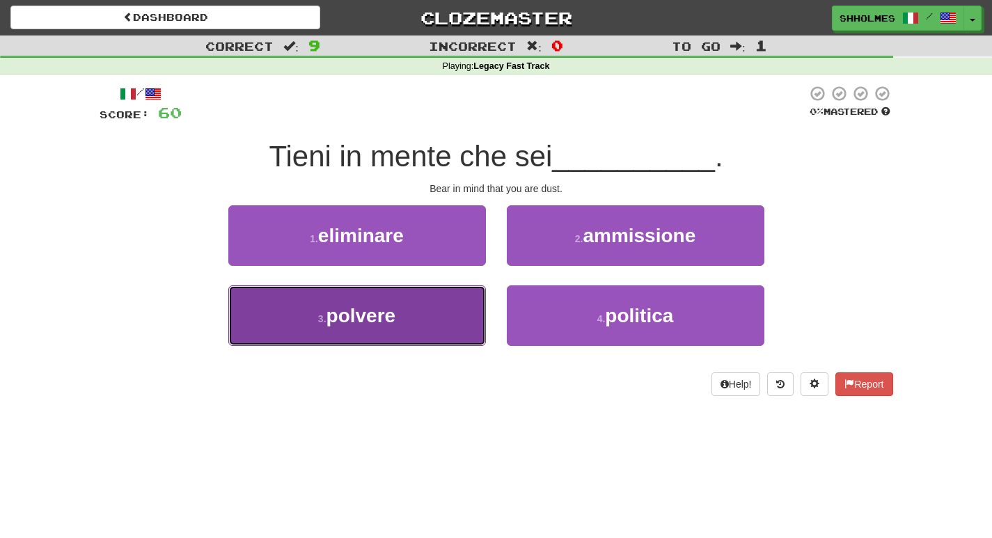
click at [412, 314] on button "3 . polvere" at bounding box center [357, 315] width 258 height 61
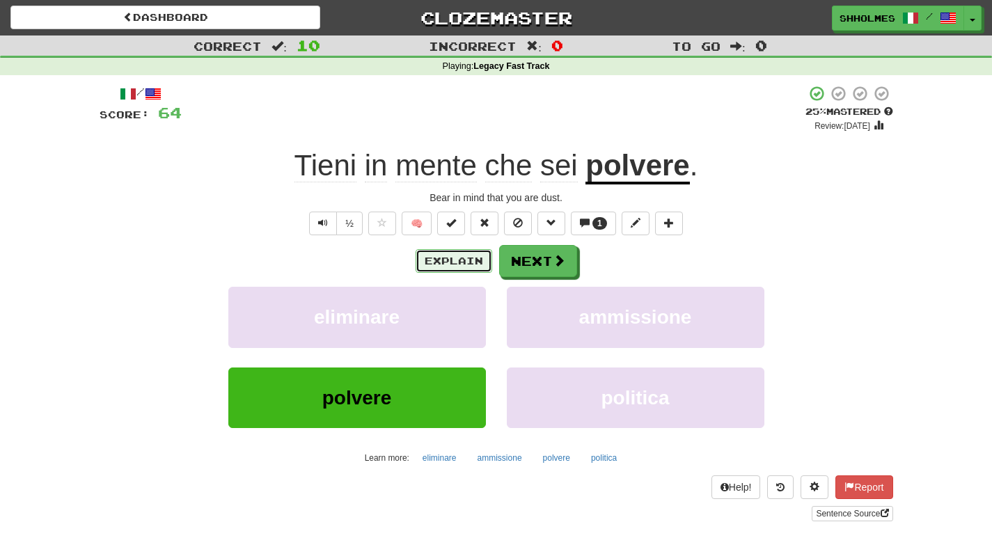
click at [448, 260] on button "Explain" at bounding box center [454, 261] width 77 height 24
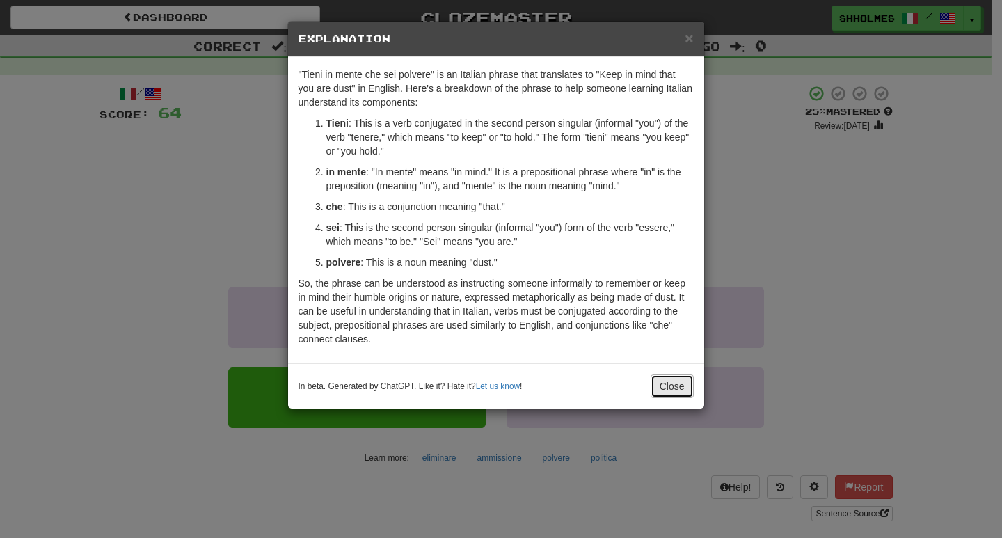
click at [670, 379] on button "Close" at bounding box center [672, 386] width 43 height 24
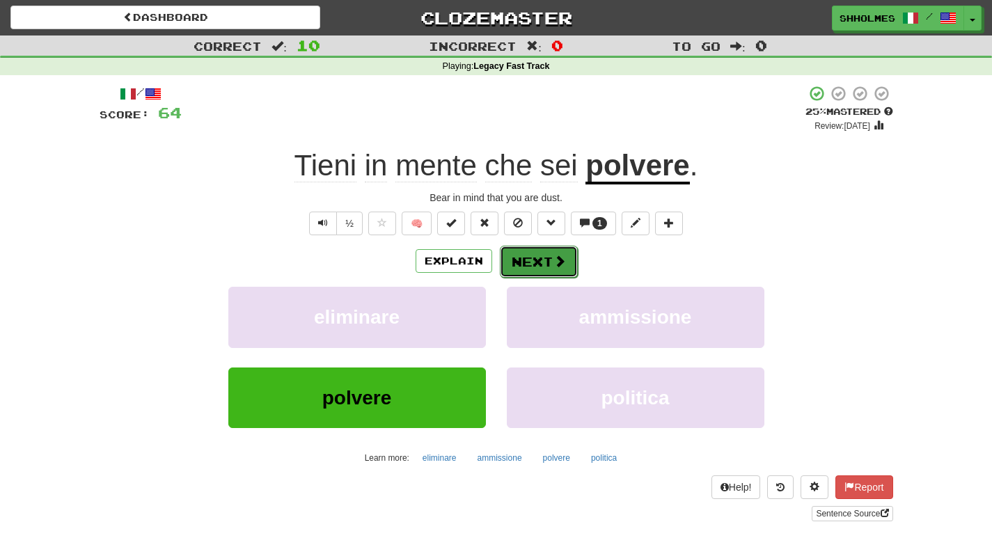
click at [558, 255] on span at bounding box center [559, 261] width 13 height 13
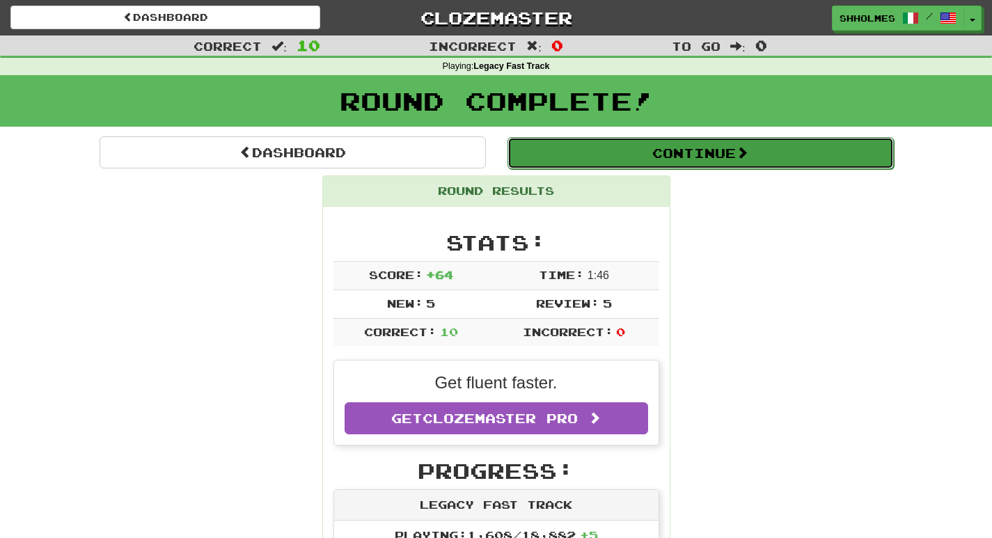
drag, startPoint x: 613, startPoint y: 159, endPoint x: 613, endPoint y: 166, distance: 7.7
click at [613, 166] on button "Continue" at bounding box center [700, 153] width 386 height 32
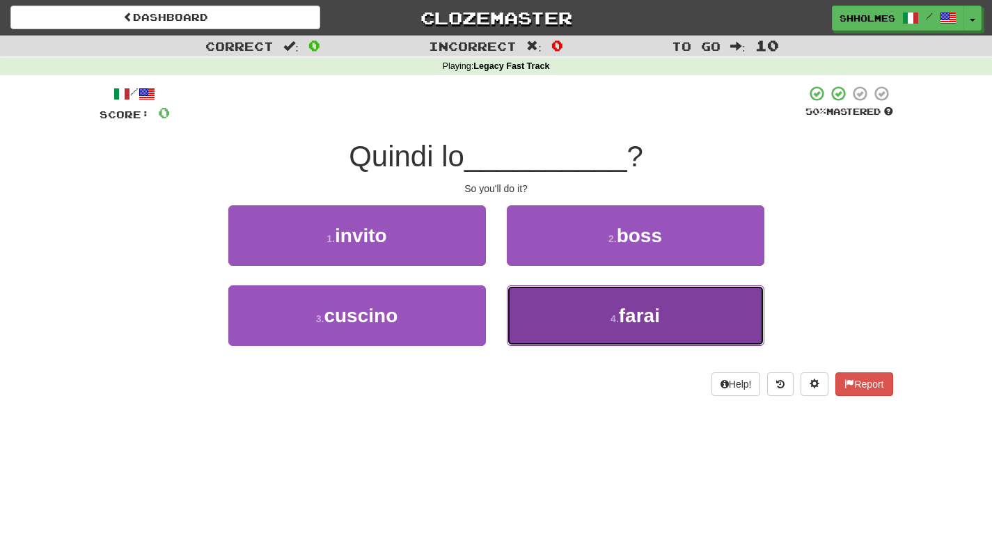
click at [574, 313] on button "4 . farai" at bounding box center [636, 315] width 258 height 61
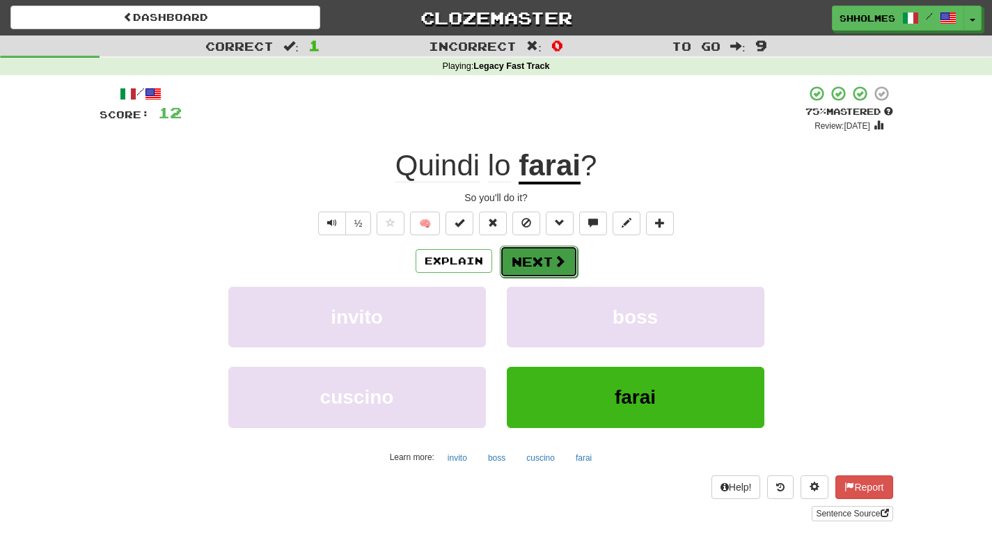
click at [558, 262] on span at bounding box center [559, 261] width 13 height 13
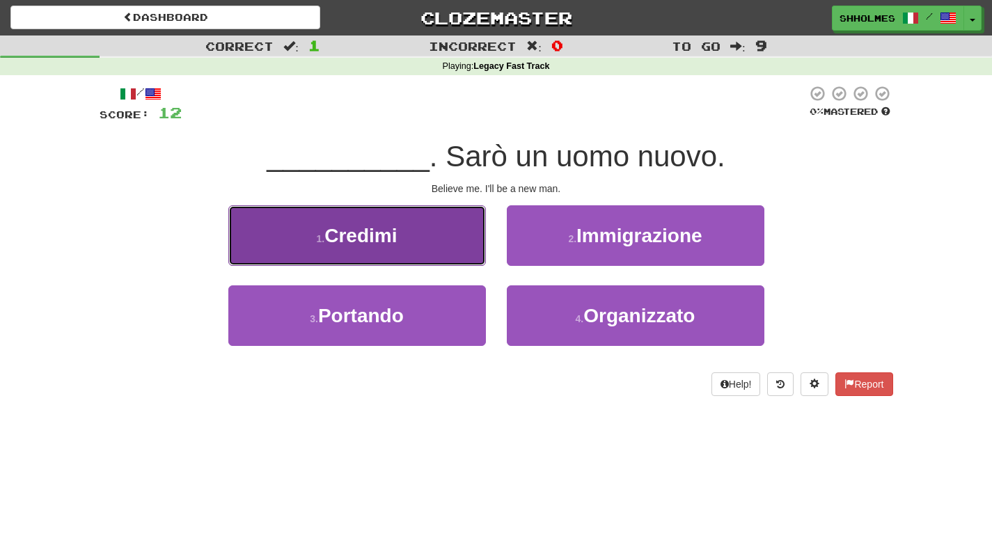
click at [339, 244] on span "Credimi" at bounding box center [360, 236] width 72 height 22
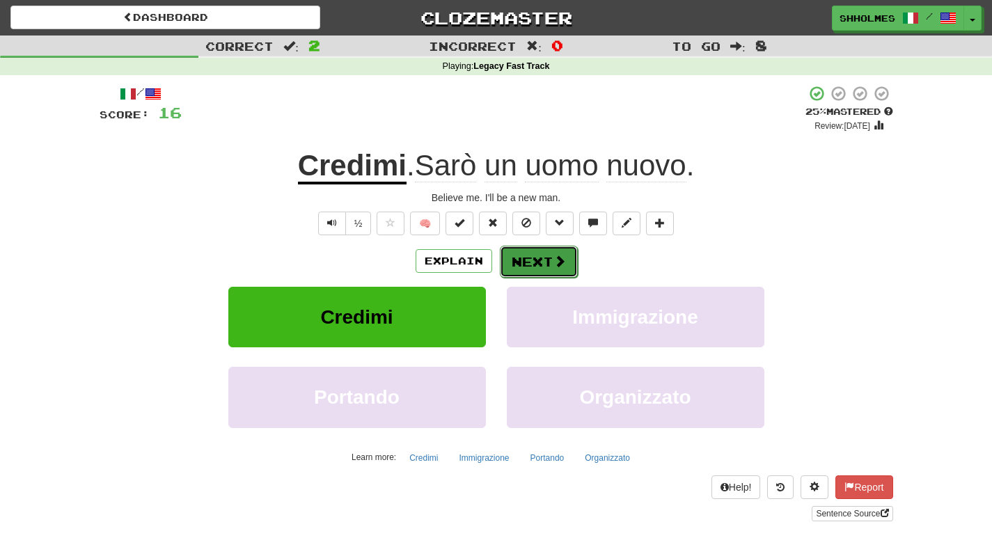
click at [530, 256] on button "Next" at bounding box center [539, 262] width 78 height 32
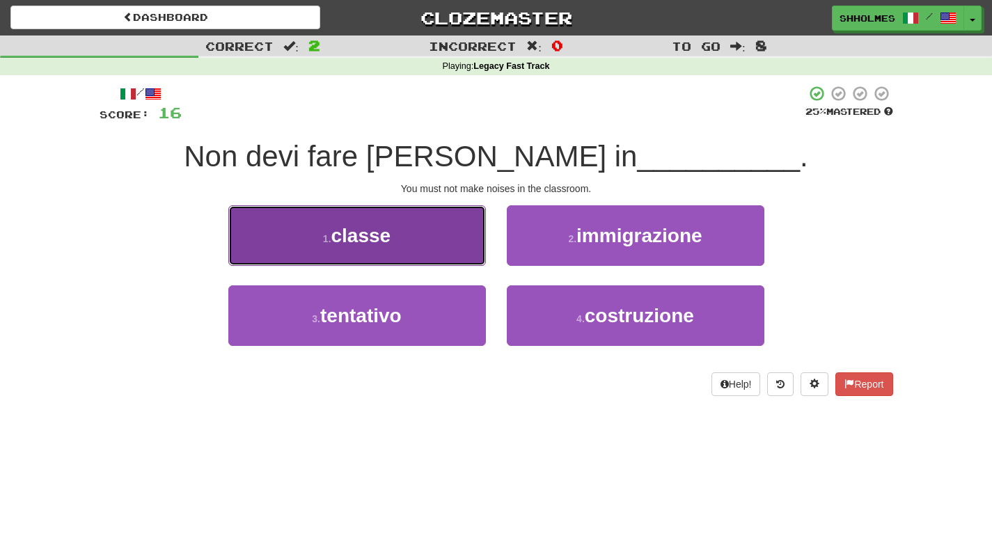
click at [432, 250] on button "1 . classe" at bounding box center [357, 235] width 258 height 61
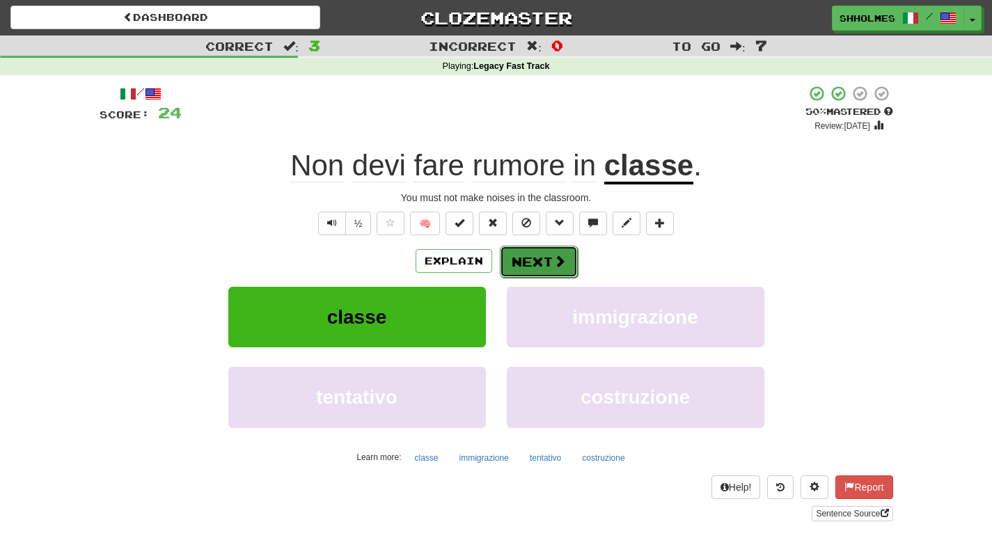
click at [529, 262] on button "Next" at bounding box center [539, 262] width 78 height 32
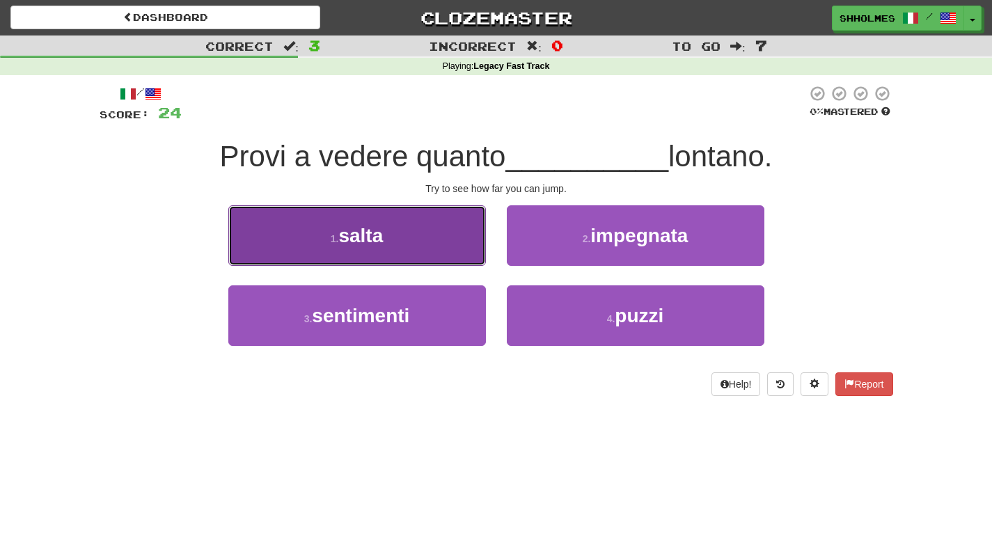
click at [402, 220] on button "1 . salta" at bounding box center [357, 235] width 258 height 61
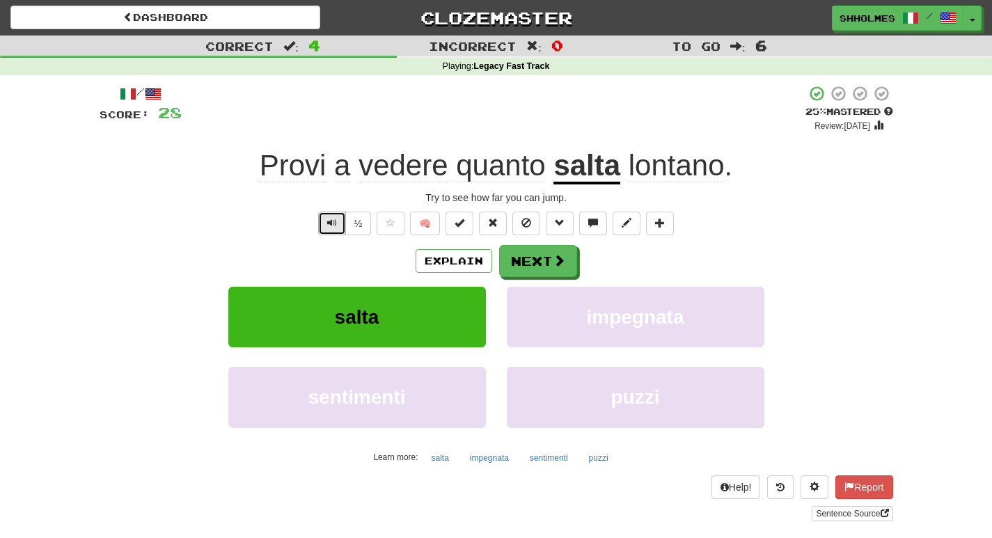
click at [331, 221] on span "Text-to-speech controls" at bounding box center [332, 223] width 10 height 10
click at [535, 259] on button "Next" at bounding box center [539, 262] width 78 height 32
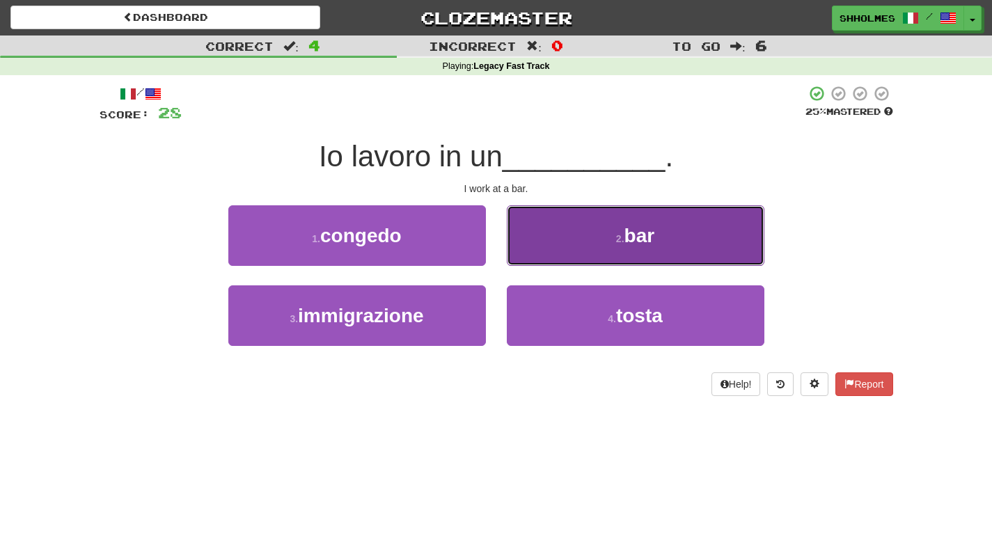
click at [557, 248] on button "2 . bar" at bounding box center [636, 235] width 258 height 61
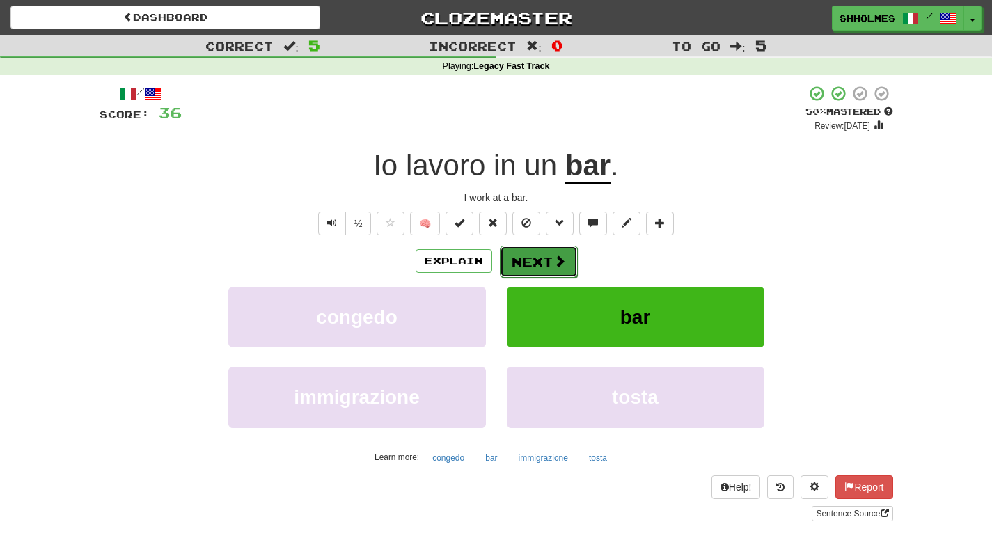
click at [523, 258] on button "Next" at bounding box center [539, 262] width 78 height 32
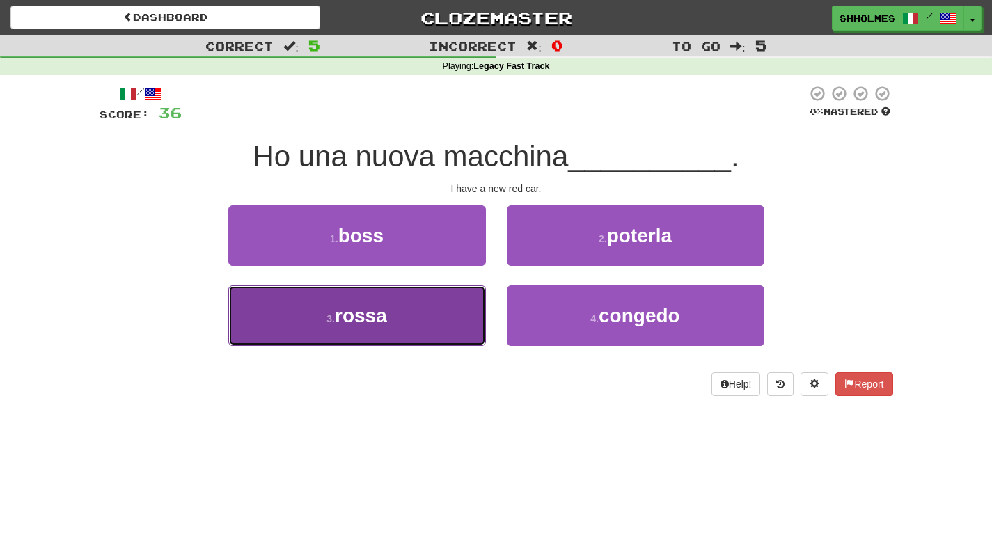
click at [450, 323] on button "3 . rossa" at bounding box center [357, 315] width 258 height 61
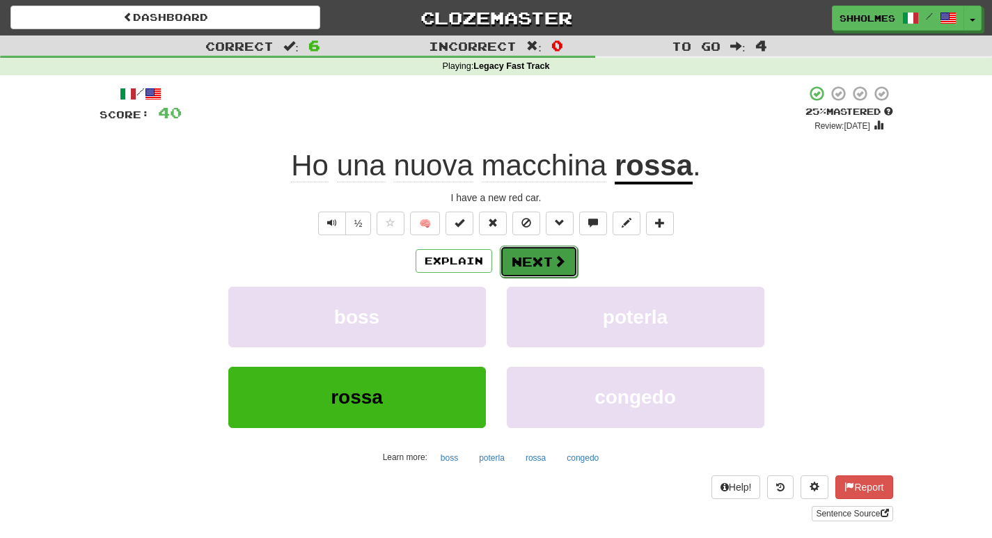
click at [531, 260] on button "Next" at bounding box center [539, 262] width 78 height 32
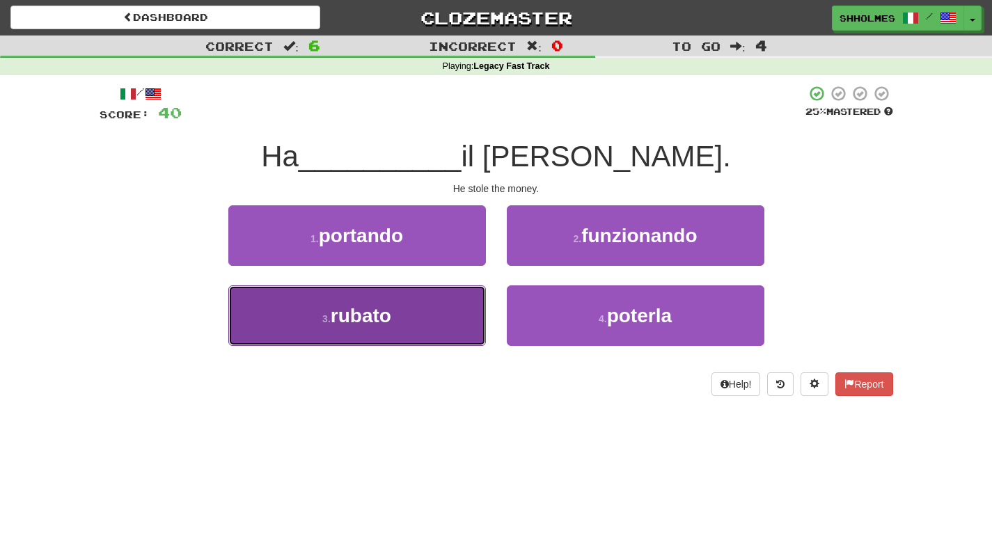
click at [450, 317] on button "3 . rubato" at bounding box center [357, 315] width 258 height 61
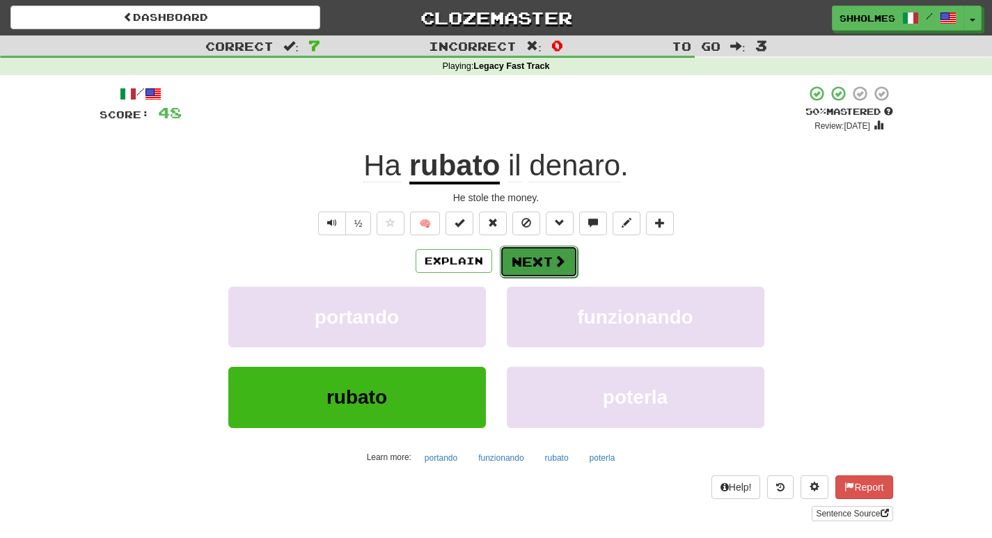
click at [519, 262] on button "Next" at bounding box center [539, 262] width 78 height 32
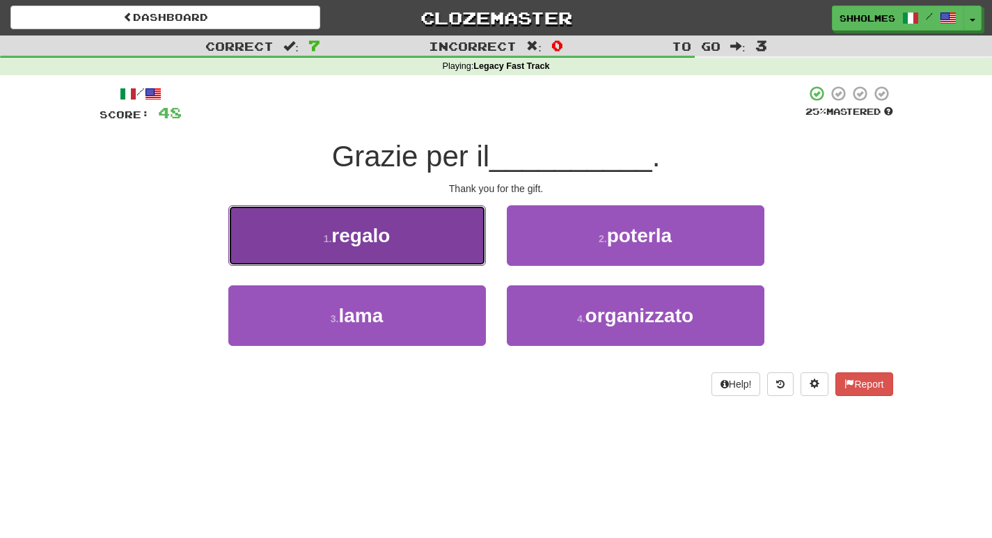
click at [464, 248] on button "1 . regalo" at bounding box center [357, 235] width 258 height 61
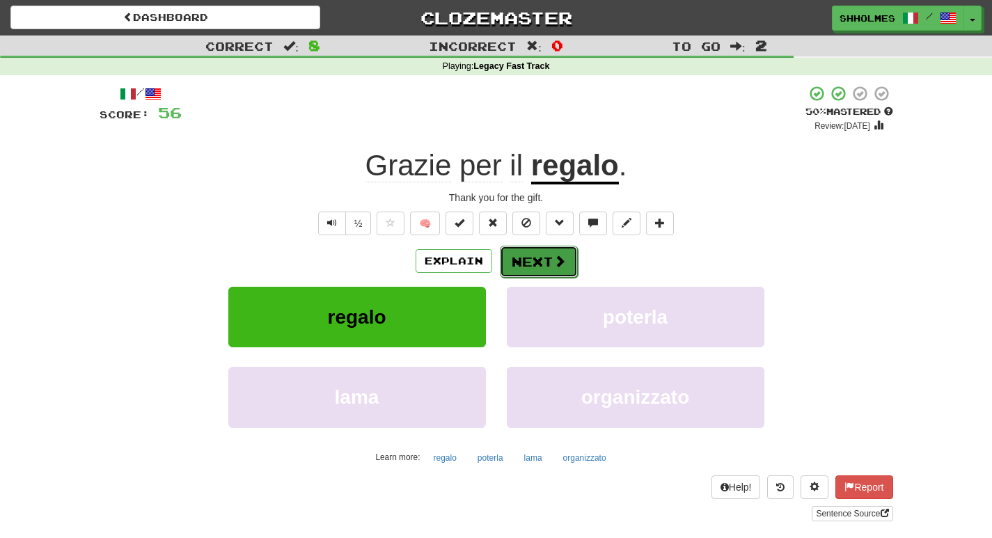
click at [538, 262] on button "Next" at bounding box center [539, 262] width 78 height 32
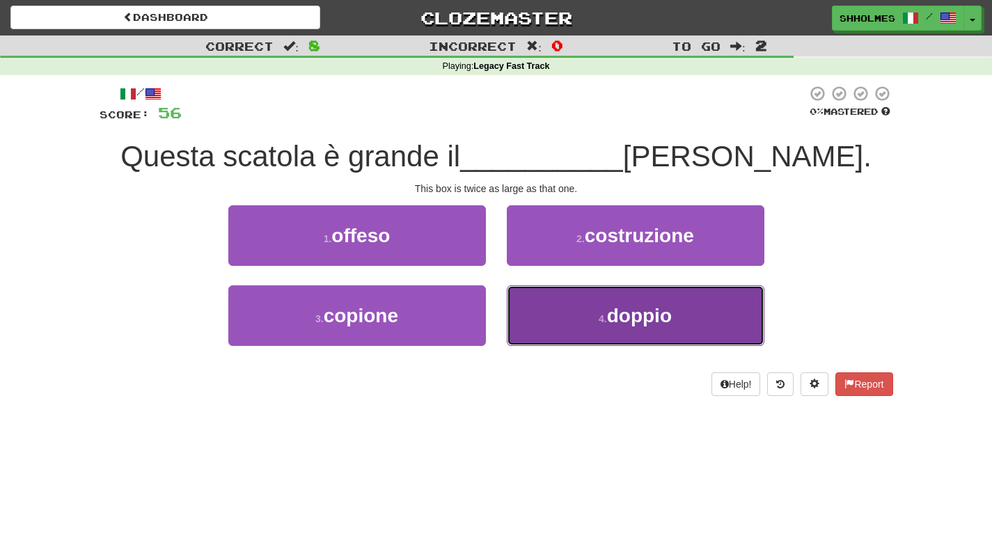
click at [606, 326] on button "4 . doppio" at bounding box center [636, 315] width 258 height 61
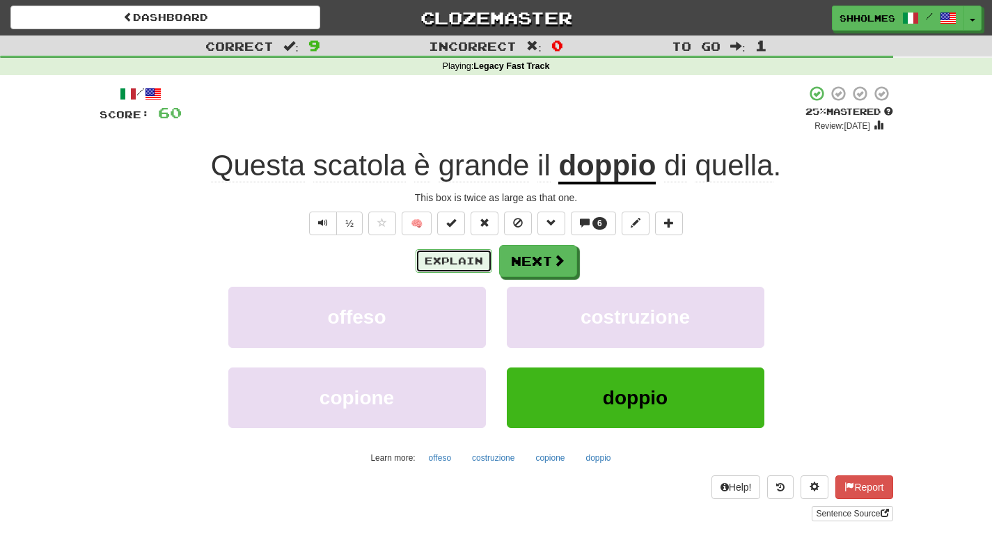
click at [448, 260] on button "Explain" at bounding box center [454, 261] width 77 height 24
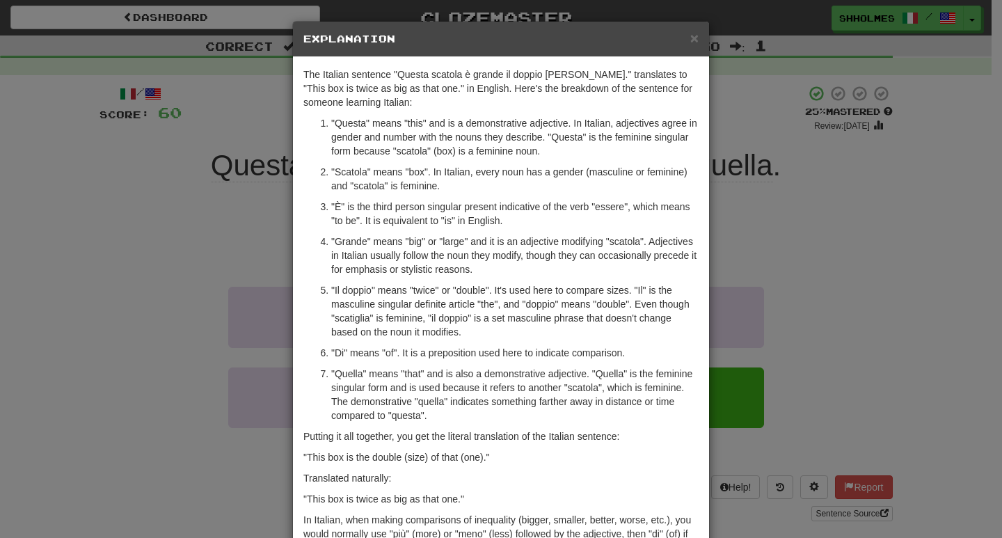
click at [842, 250] on div "× Explanation The Italian sentence "Questa scatola è grande il doppio di quella…" at bounding box center [501, 269] width 1002 height 538
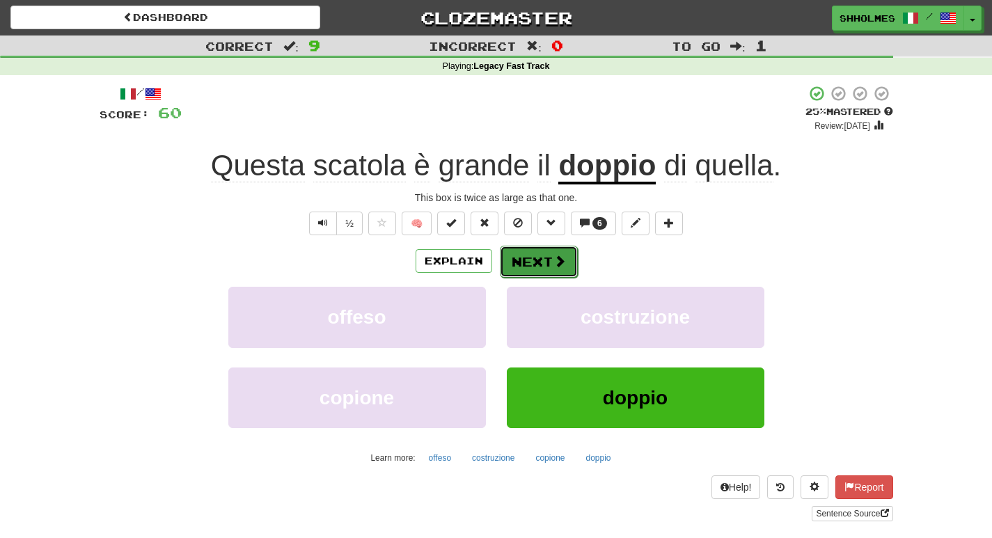
click at [548, 259] on button "Next" at bounding box center [539, 262] width 78 height 32
